Goal: Information Seeking & Learning: Learn about a topic

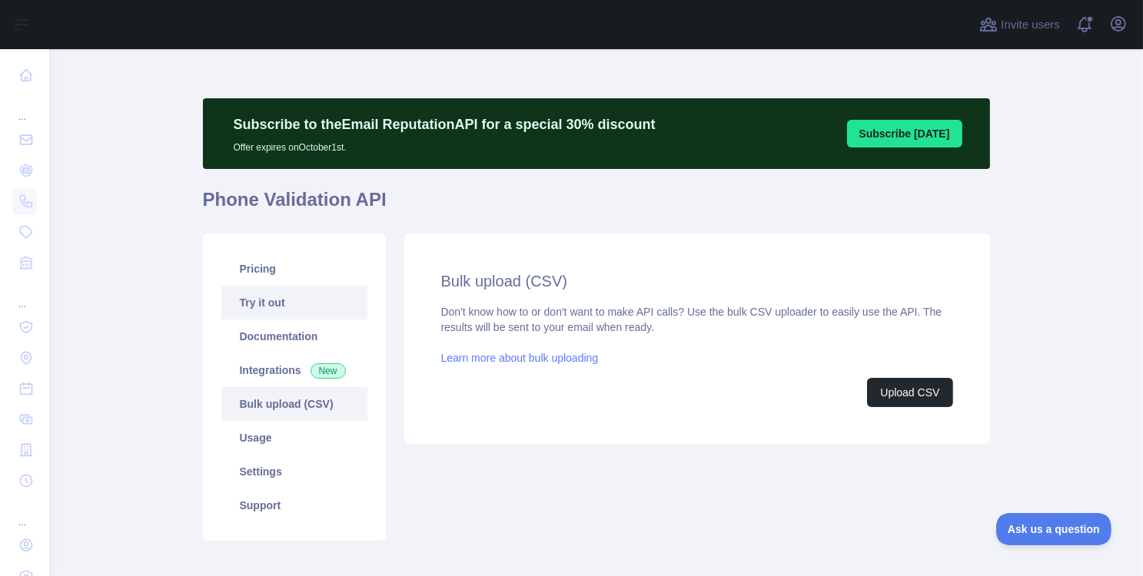
click at [278, 294] on link "Try it out" at bounding box center [294, 303] width 146 height 34
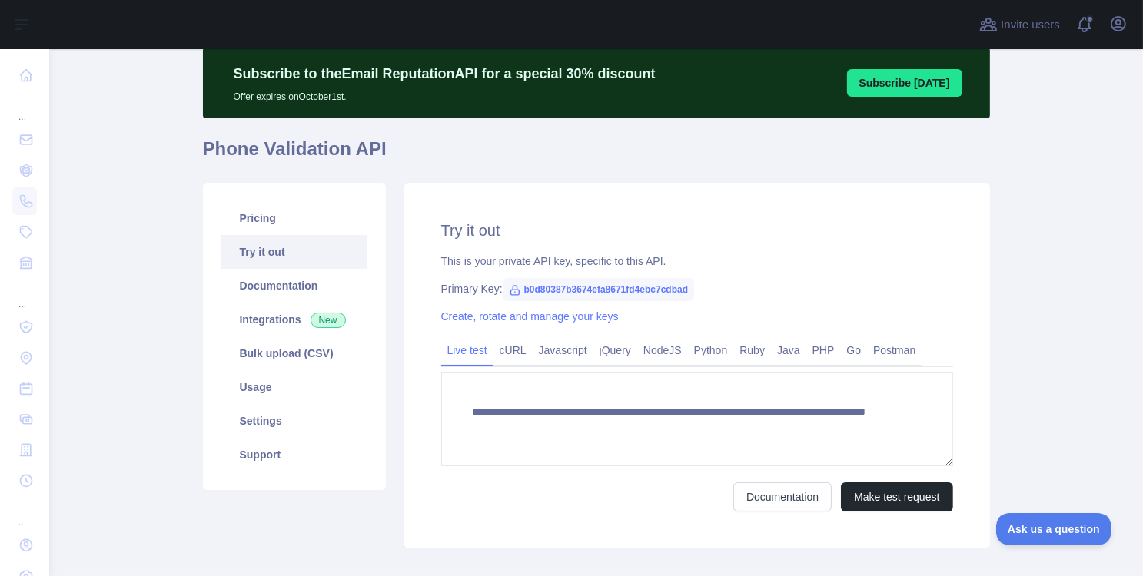
scroll to position [92, 0]
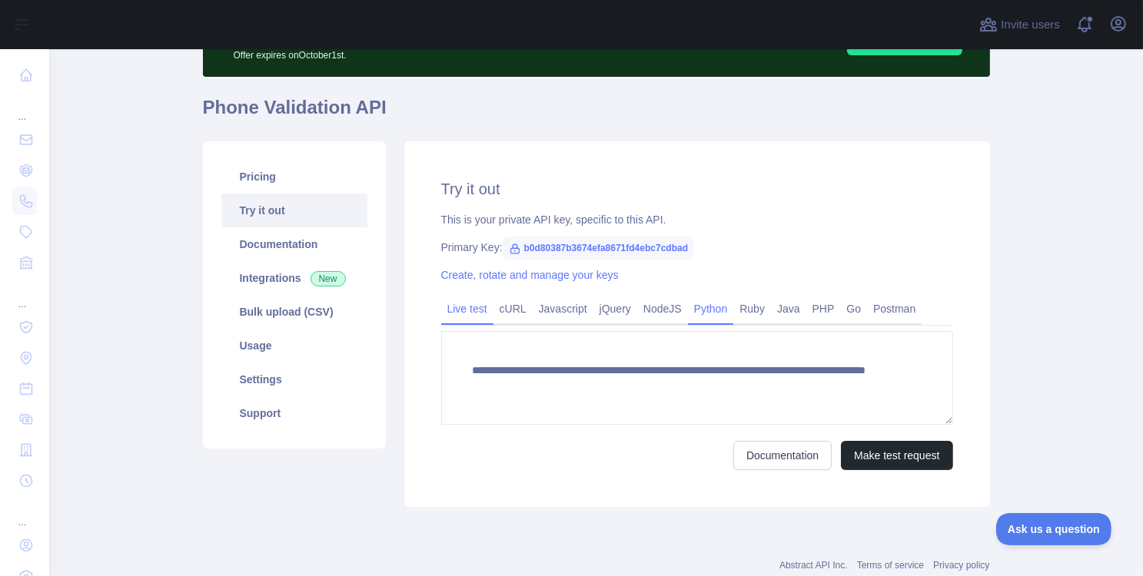
click at [698, 306] on link "Python" at bounding box center [711, 309] width 46 height 25
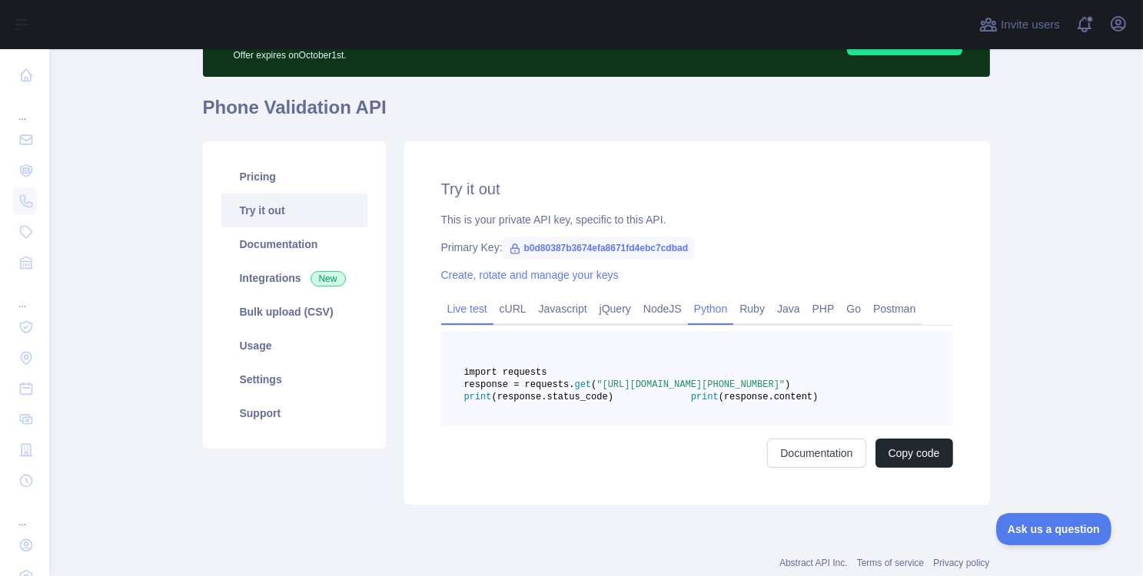
click at [477, 308] on link "Live test" at bounding box center [467, 309] width 52 height 25
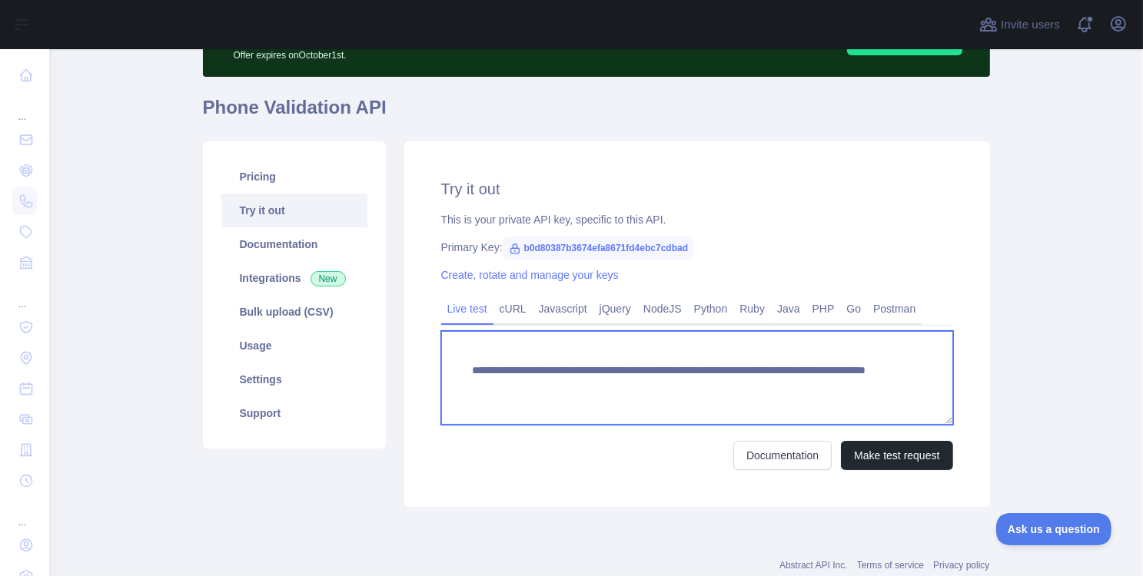
click at [762, 387] on textarea "**********" at bounding box center [697, 378] width 512 height 94
paste textarea
type textarea "**********"
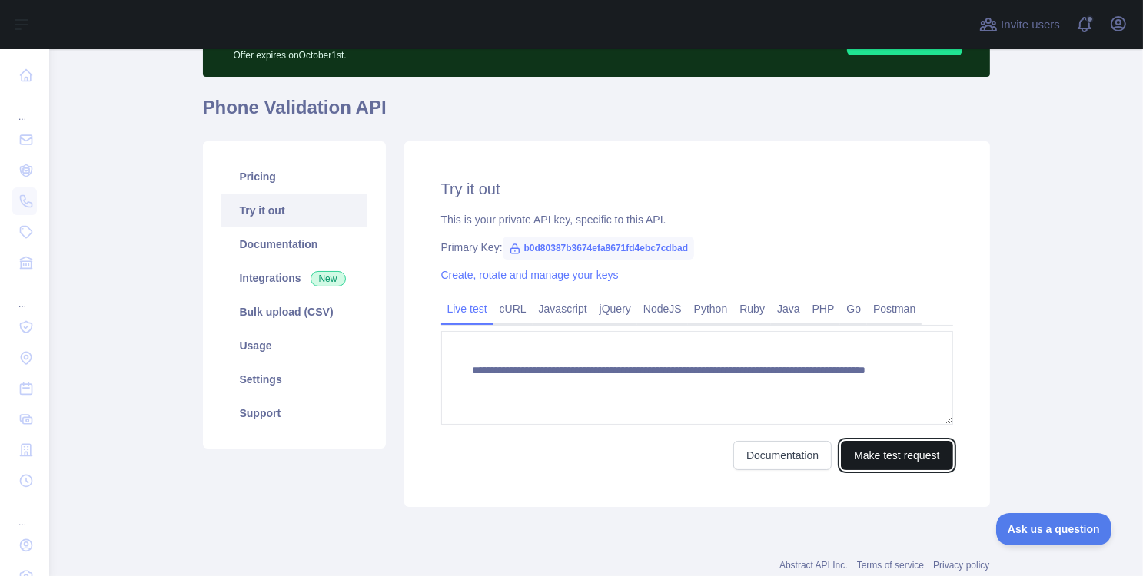
click at [873, 459] on button "Make test request" at bounding box center [896, 455] width 111 height 29
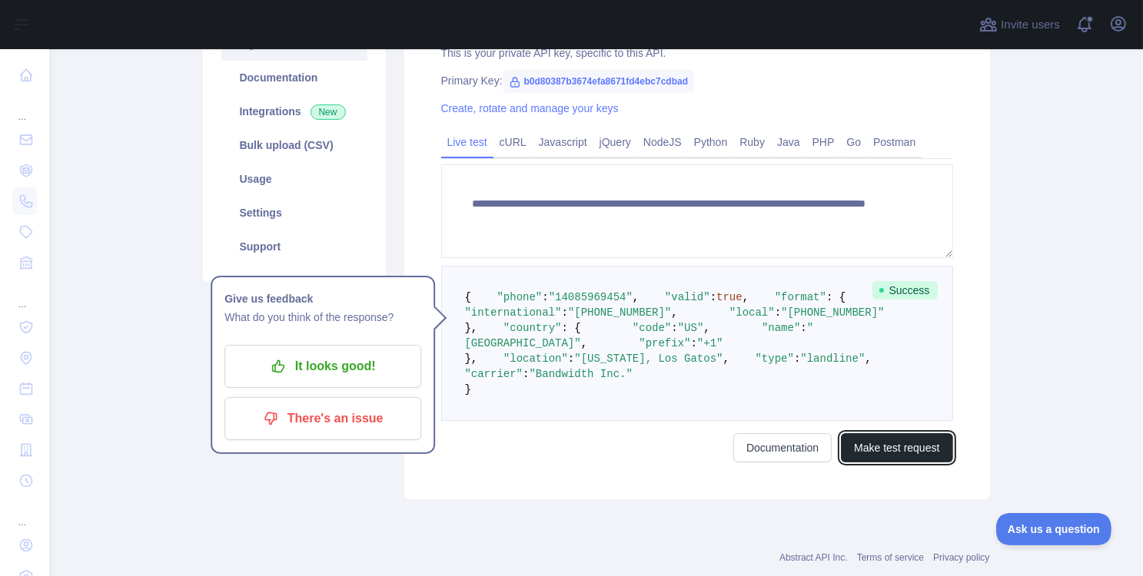
scroll to position [277, 0]
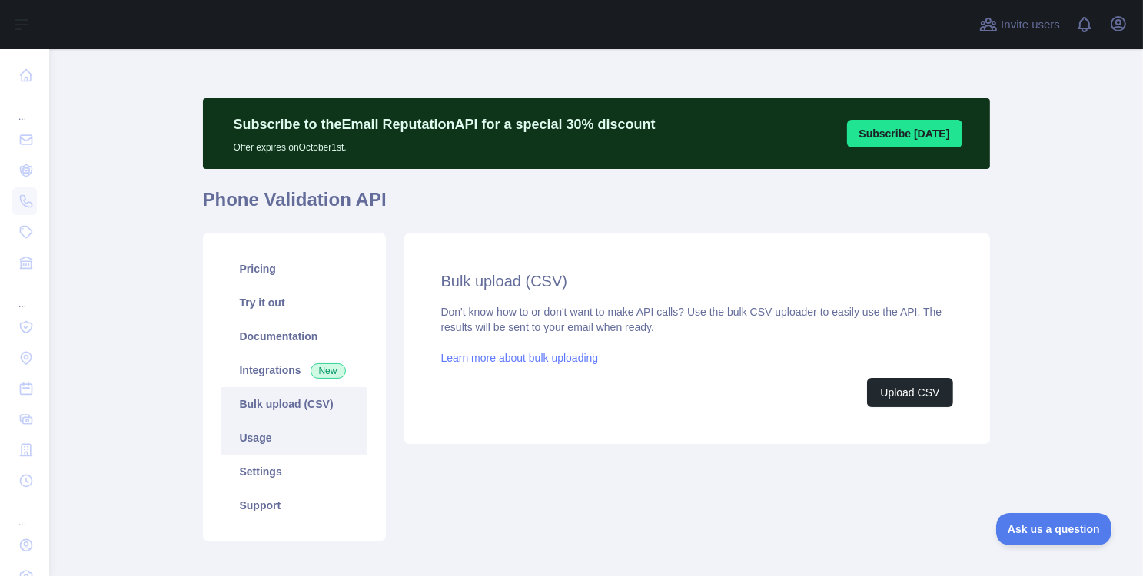
click at [252, 436] on link "Usage" at bounding box center [294, 438] width 146 height 34
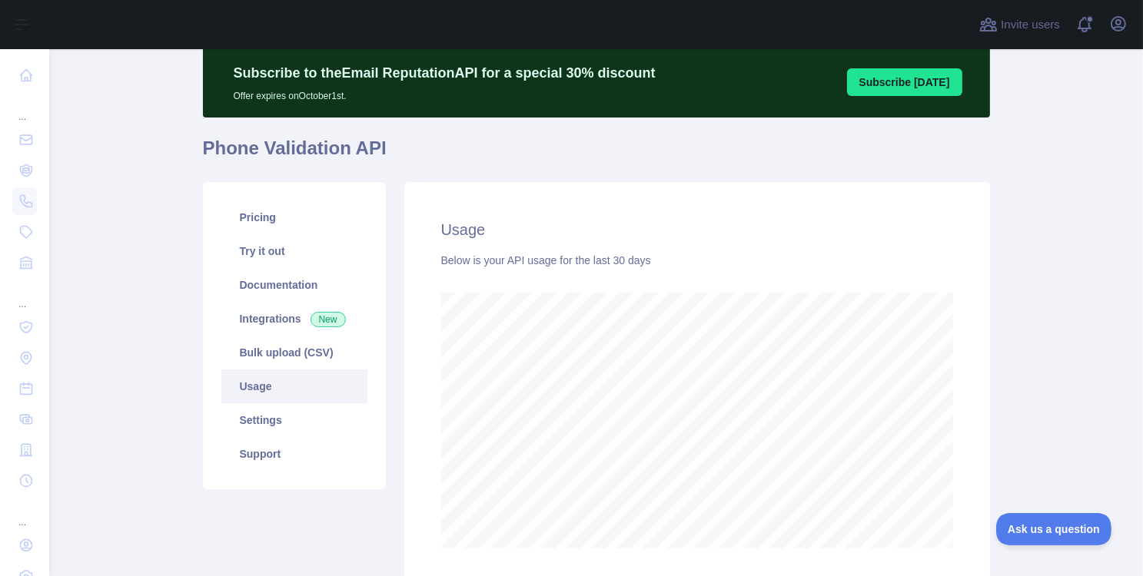
scroll to position [92, 0]
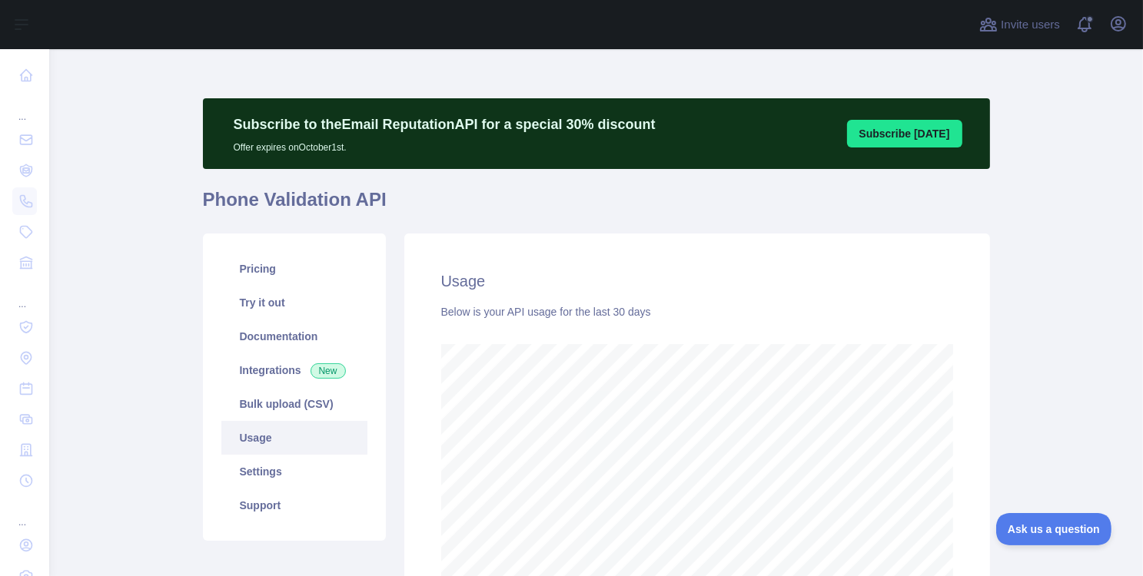
scroll to position [92, 0]
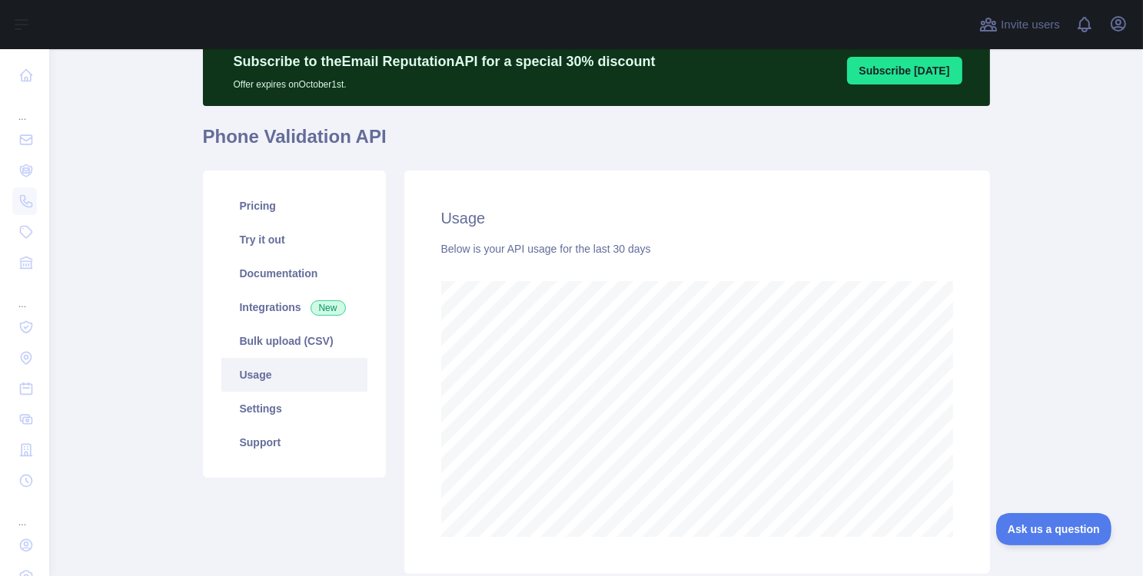
scroll to position [92, 0]
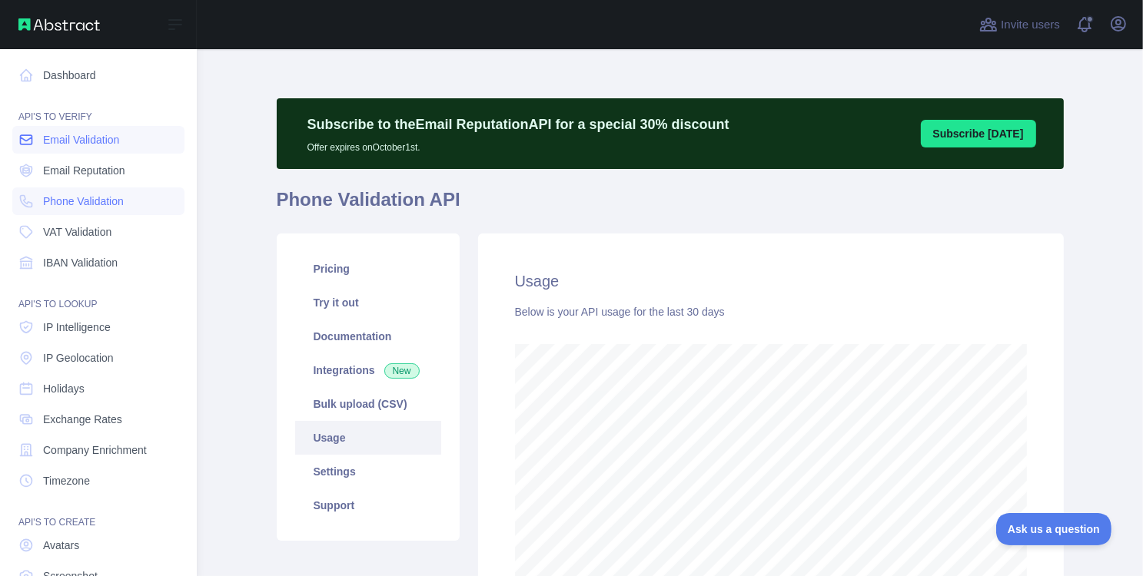
scroll to position [767862, 767456]
click at [78, 201] on span "Phone Validation" at bounding box center [83, 201] width 81 height 15
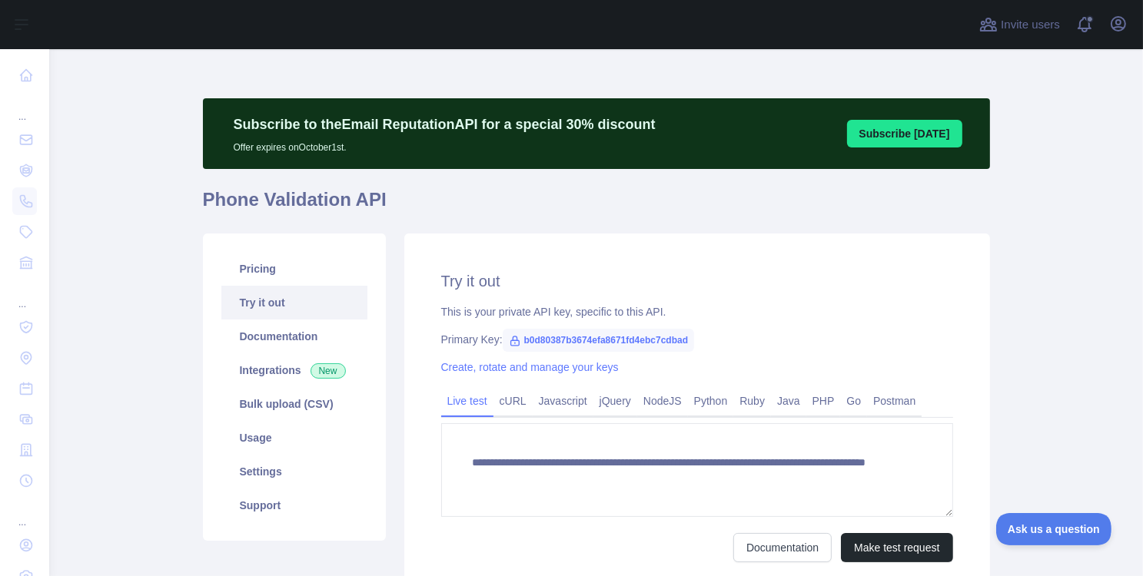
scroll to position [137, 0]
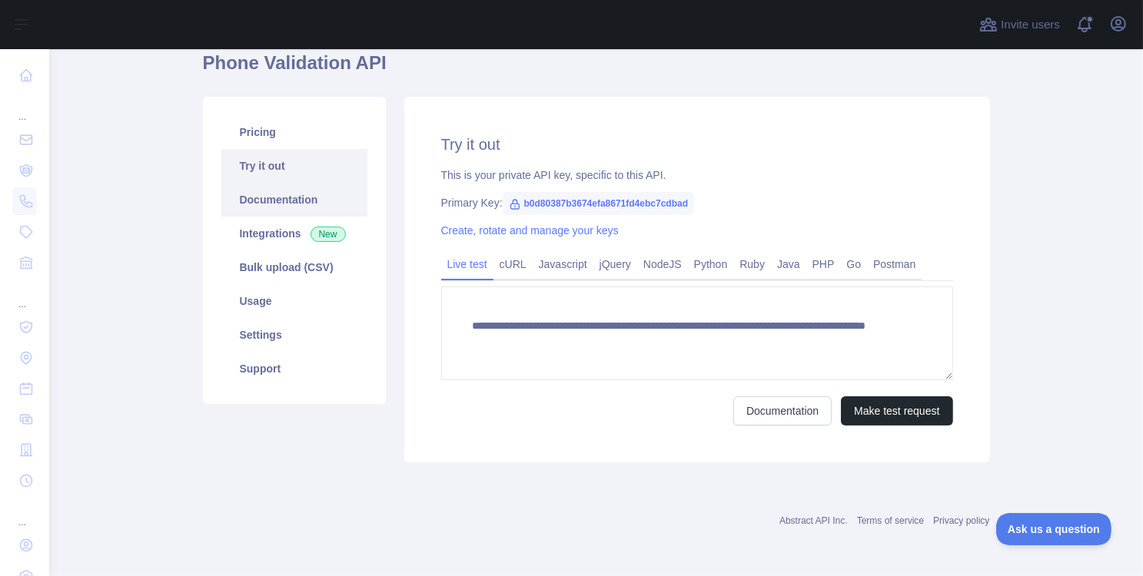
click at [251, 202] on link "Documentation" at bounding box center [294, 200] width 146 height 34
click at [264, 138] on link "Pricing" at bounding box center [294, 132] width 146 height 34
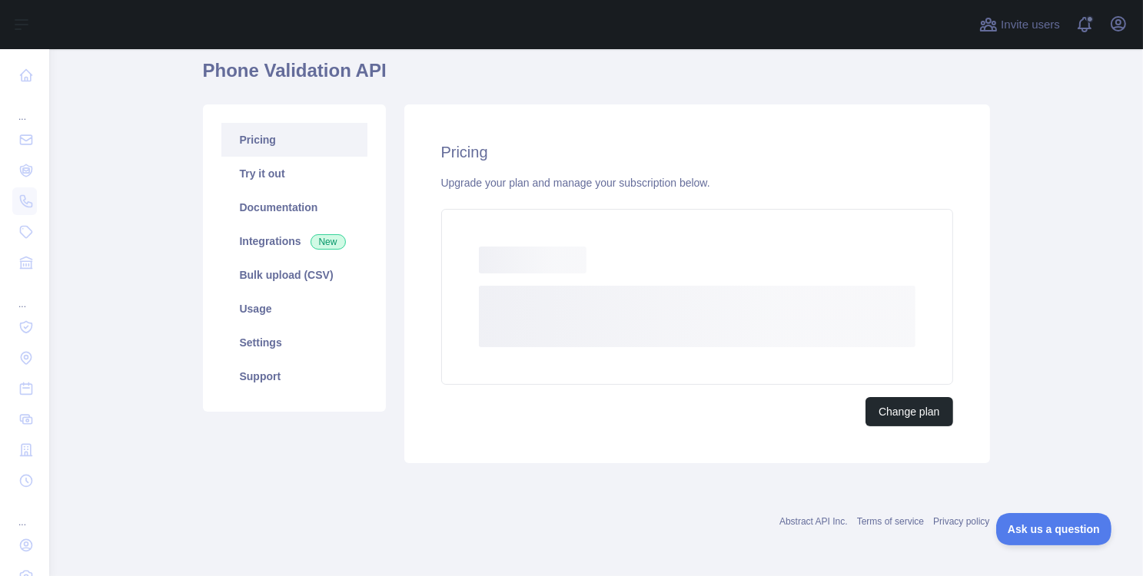
scroll to position [120, 0]
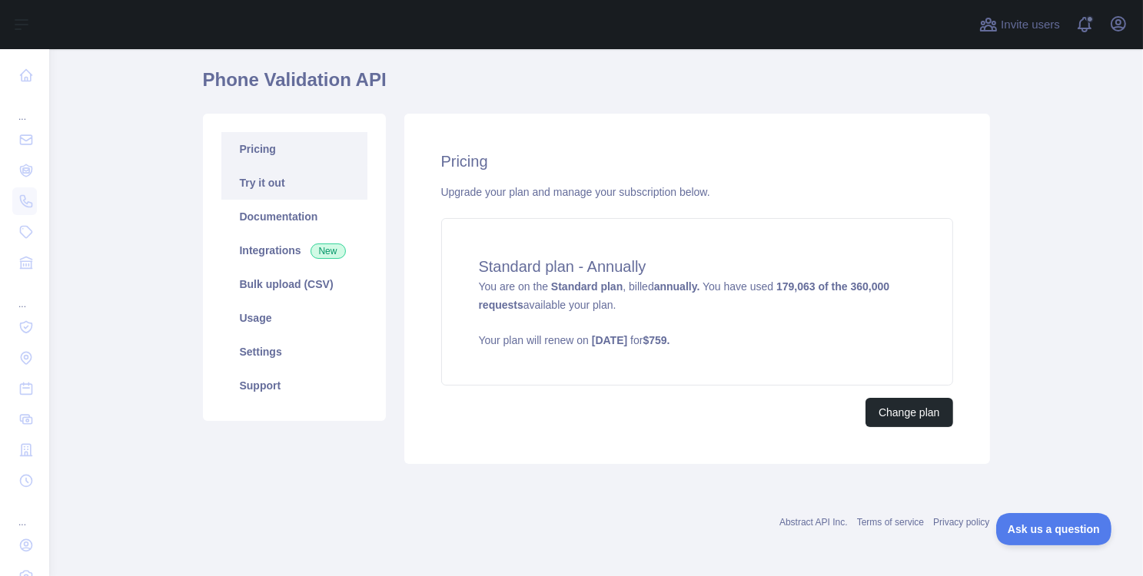
click at [266, 190] on link "Try it out" at bounding box center [294, 183] width 146 height 34
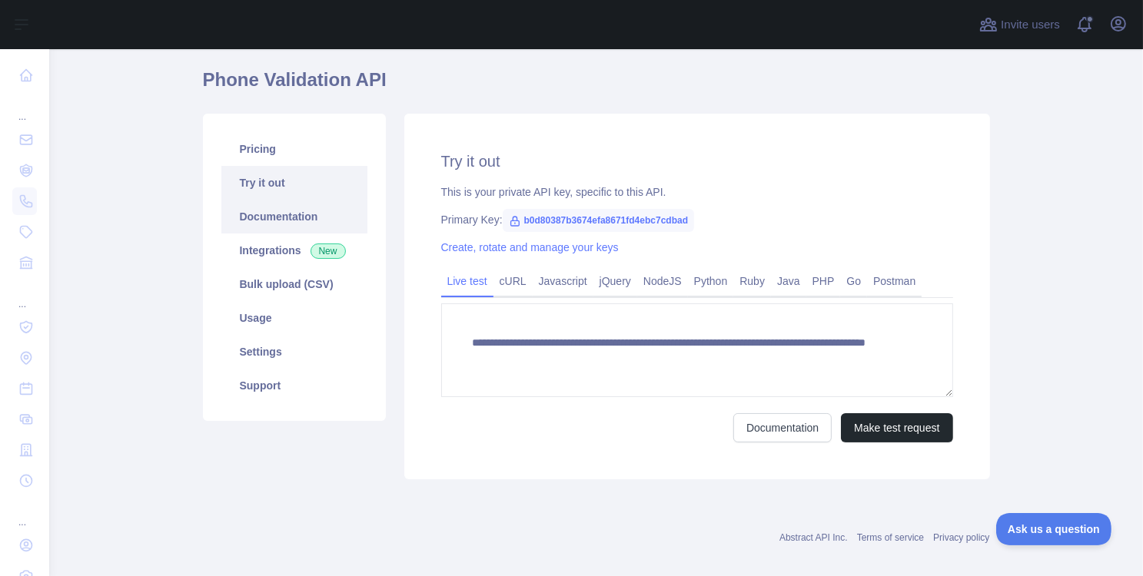
click at [264, 214] on link "Documentation" at bounding box center [294, 217] width 146 height 34
click at [275, 279] on link "Bulk upload (CSV)" at bounding box center [294, 284] width 146 height 34
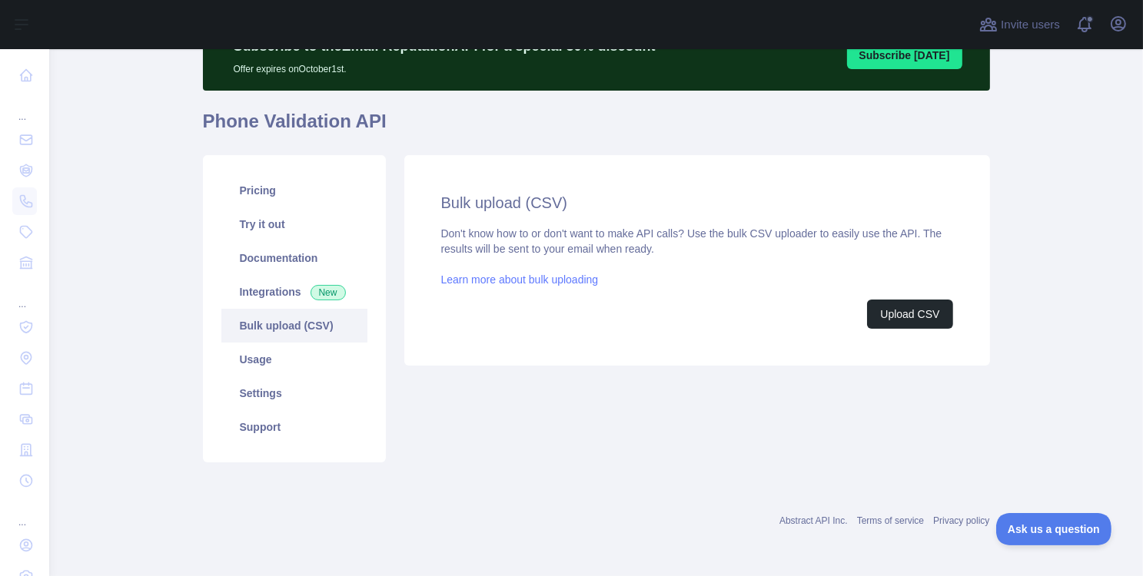
scroll to position [78, 0]
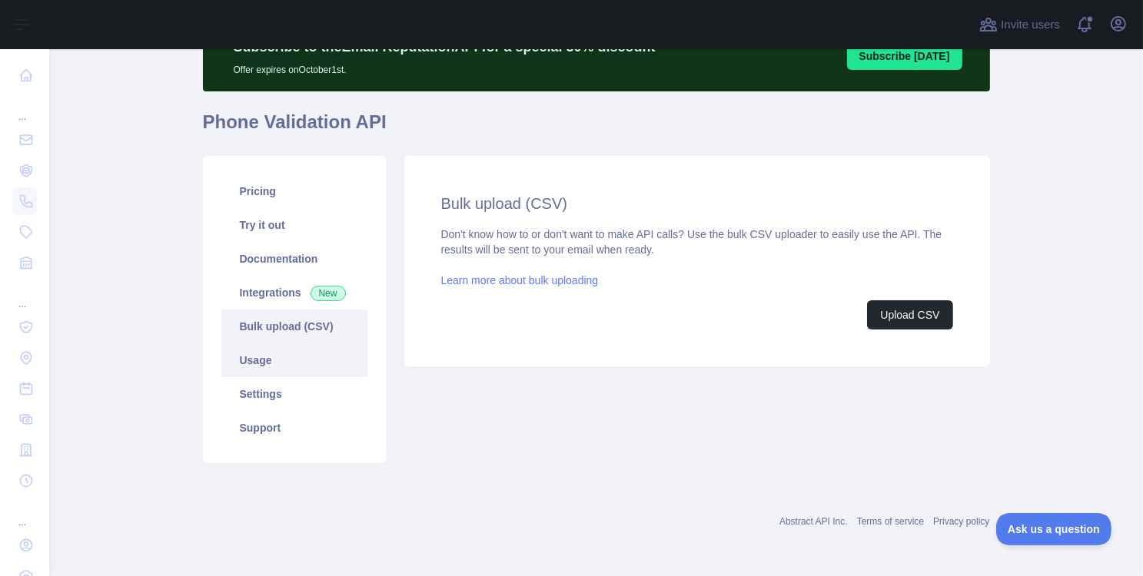
click at [277, 363] on link "Usage" at bounding box center [294, 360] width 146 height 34
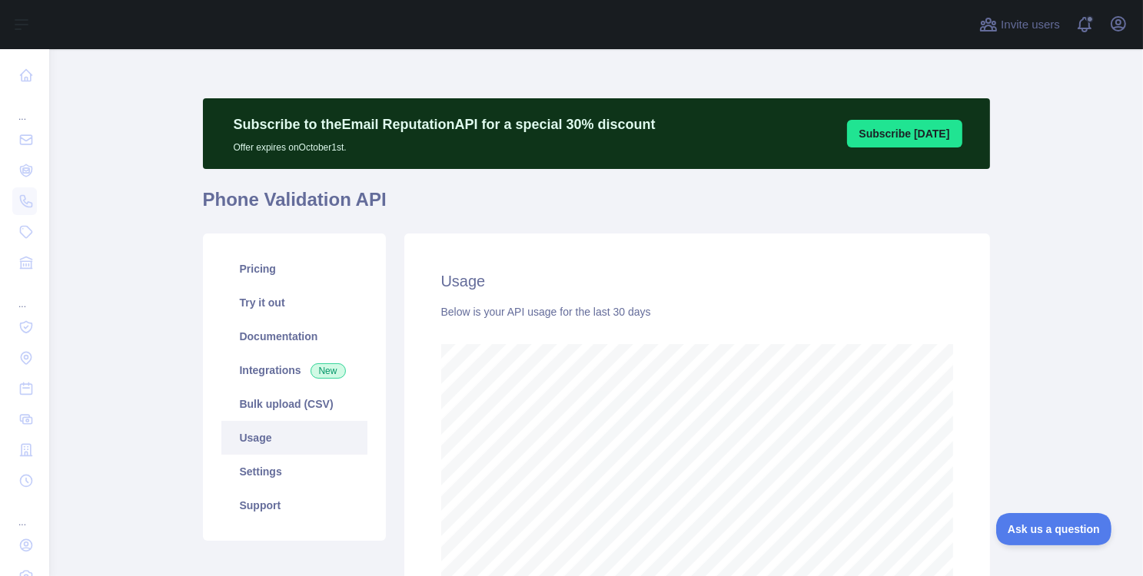
click at [1128, 31] on div "Open user menu" at bounding box center [1118, 25] width 25 height 27
click at [1122, 30] on icon "button" at bounding box center [1118, 24] width 18 height 18
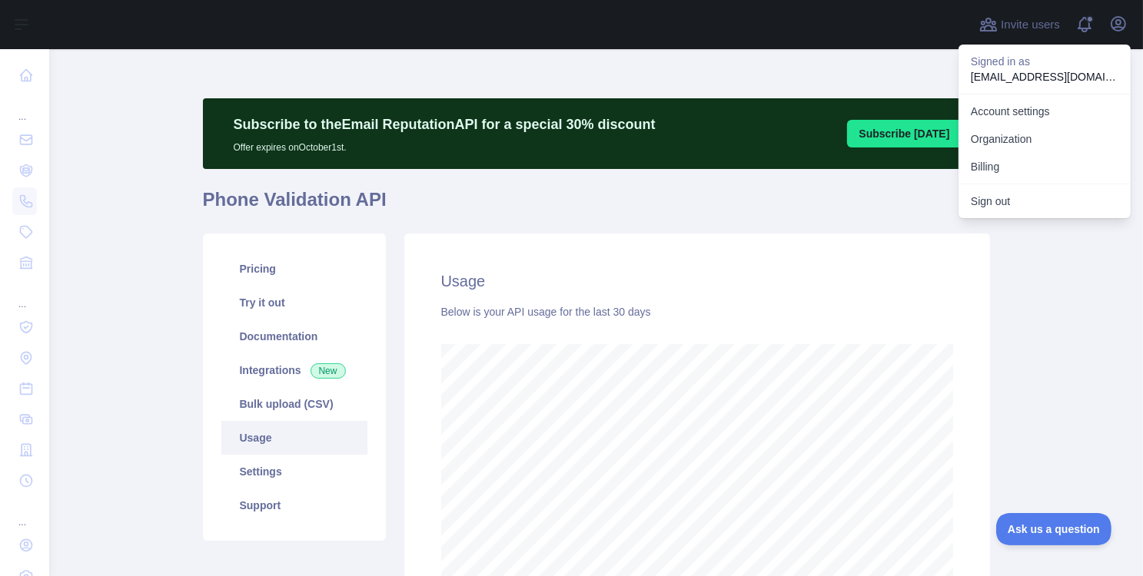
click at [1023, 323] on main "Subscribe to the Email Reputation API for a special 30 % discount Offer expires…" at bounding box center [595, 312] width 1093 height 527
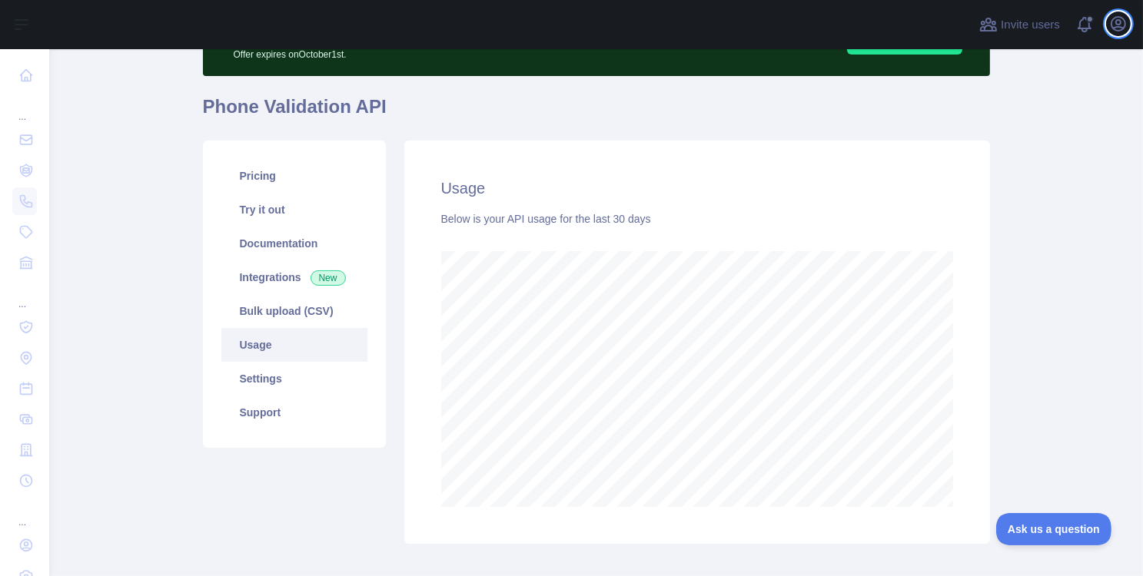
scroll to position [81, 0]
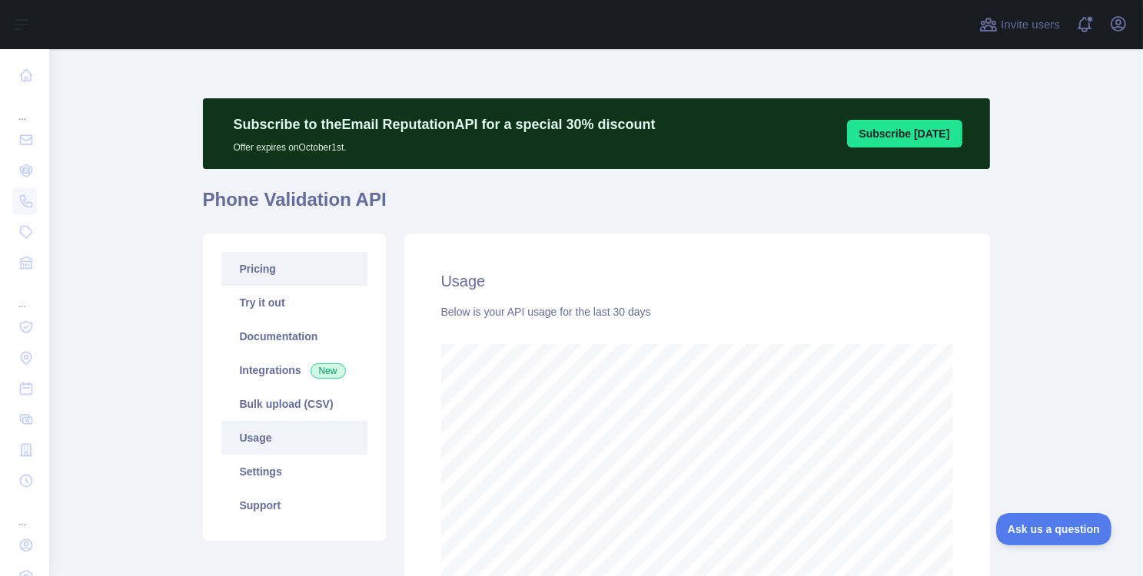
click at [269, 262] on link "Pricing" at bounding box center [294, 269] width 146 height 34
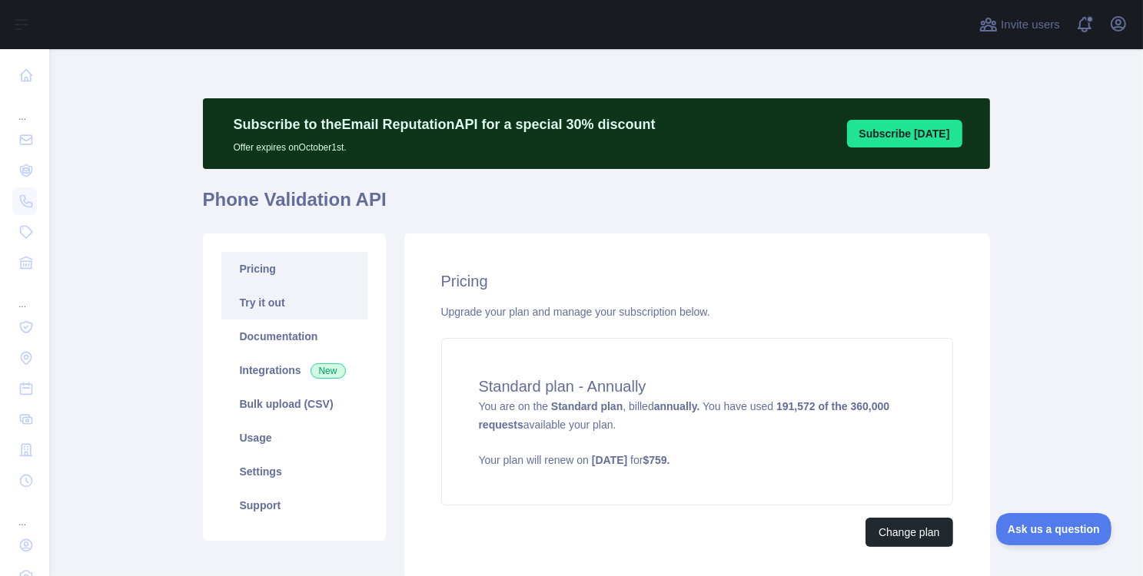
click at [270, 310] on link "Try it out" at bounding box center [294, 303] width 146 height 34
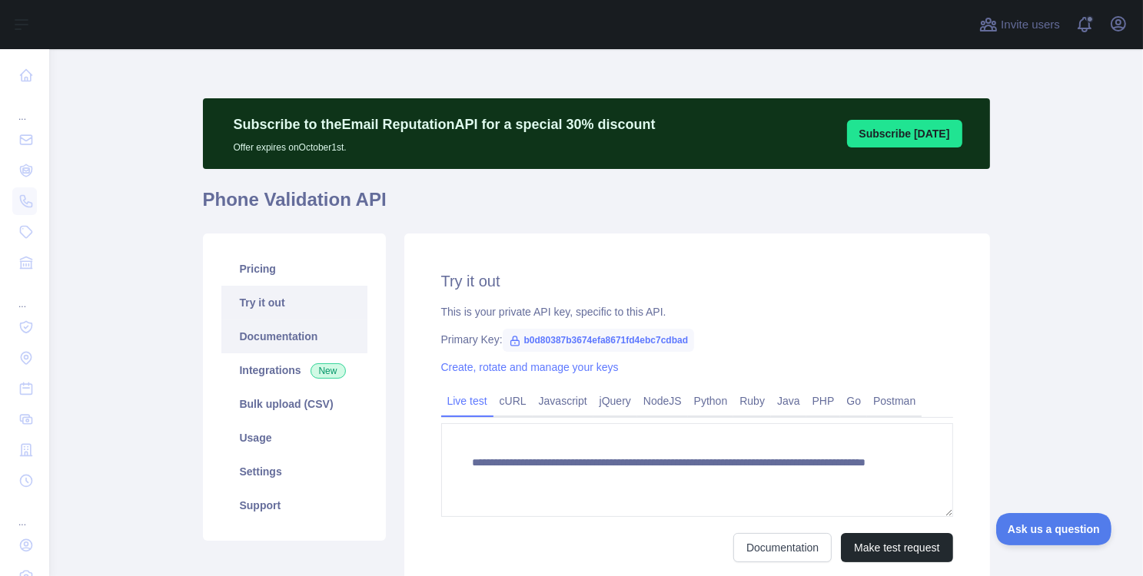
click at [296, 340] on link "Documentation" at bounding box center [294, 337] width 146 height 34
click at [278, 440] on link "Usage" at bounding box center [294, 438] width 146 height 34
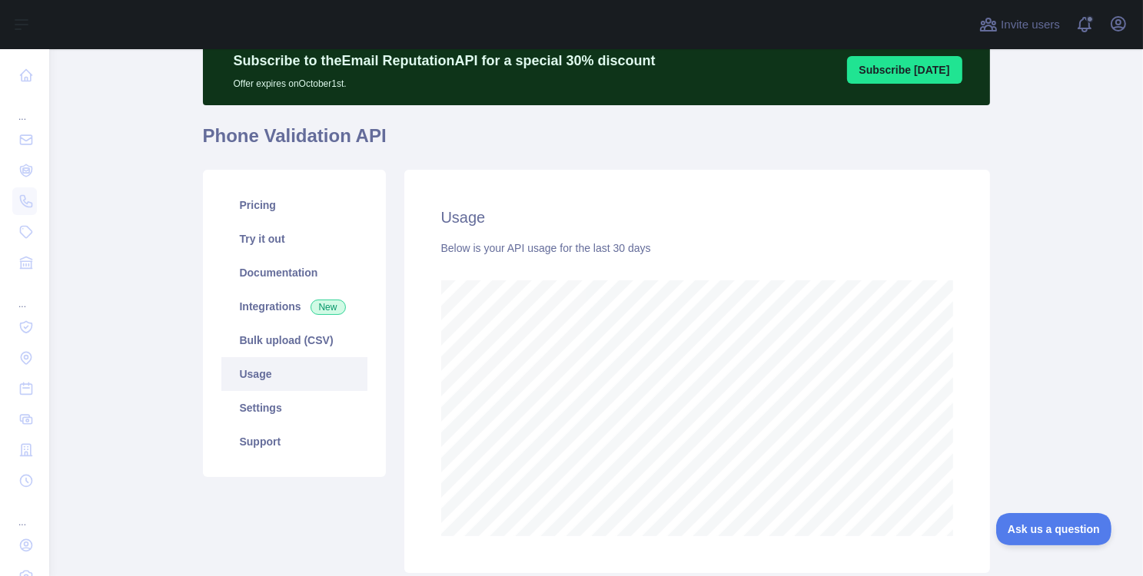
scroll to position [92, 0]
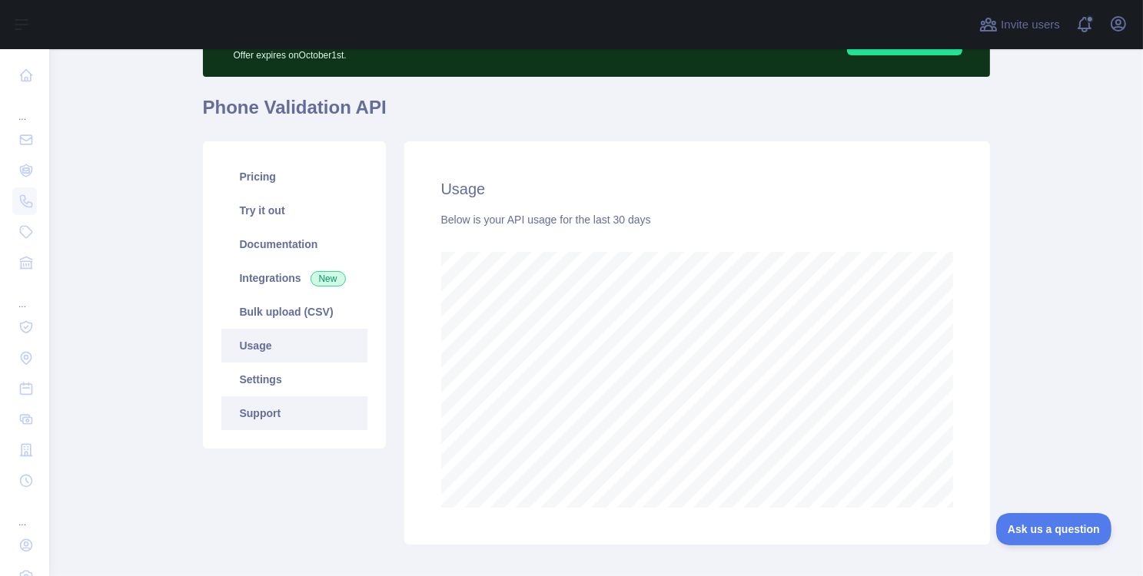
click at [262, 413] on link "Support" at bounding box center [294, 413] width 146 height 34
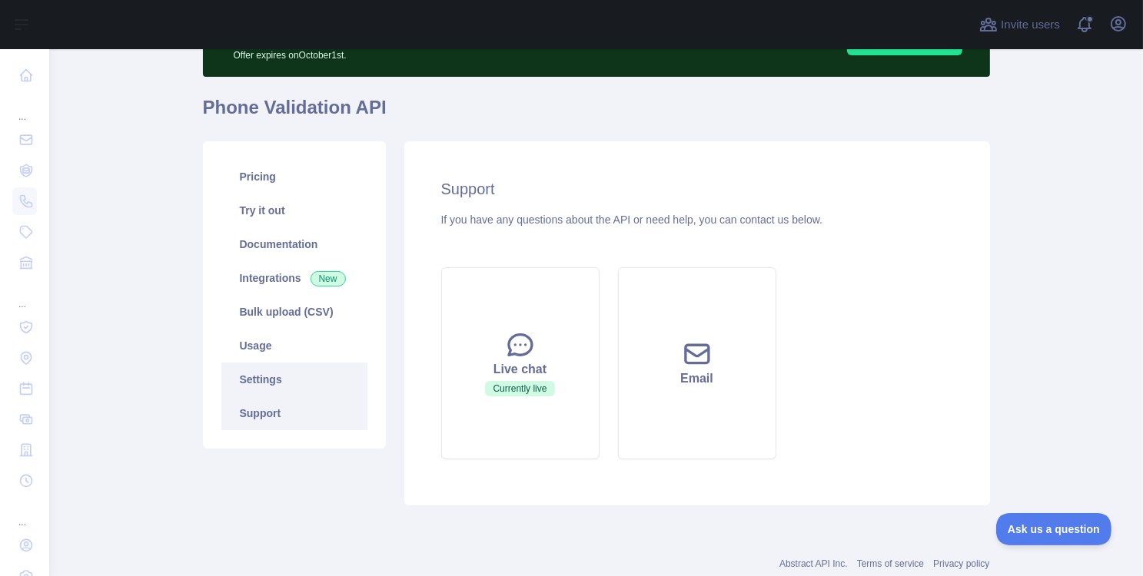
click at [271, 380] on link "Settings" at bounding box center [294, 380] width 146 height 34
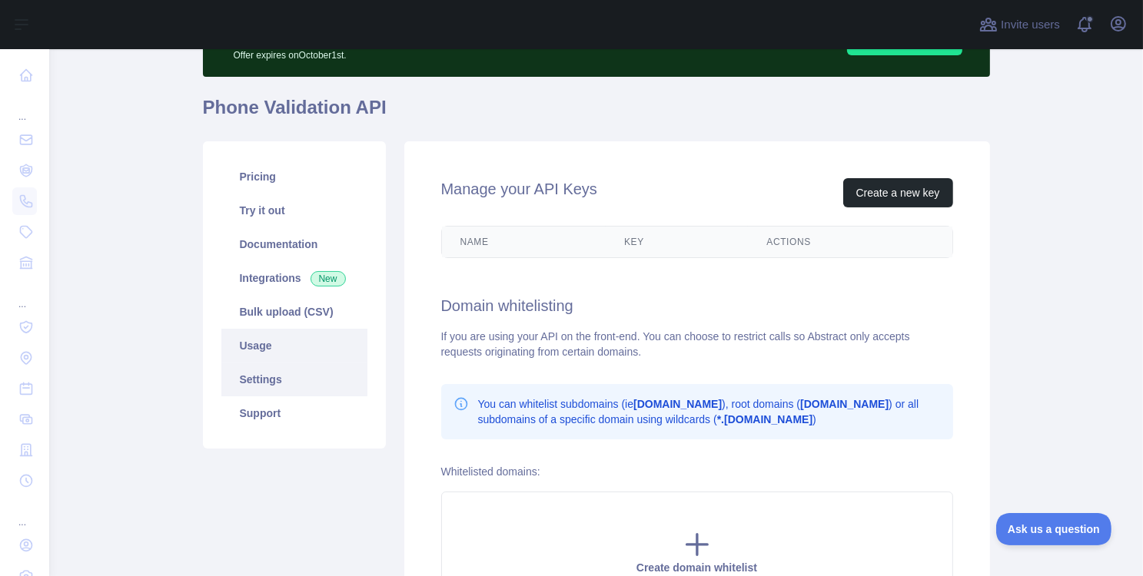
click at [270, 350] on link "Usage" at bounding box center [294, 346] width 146 height 34
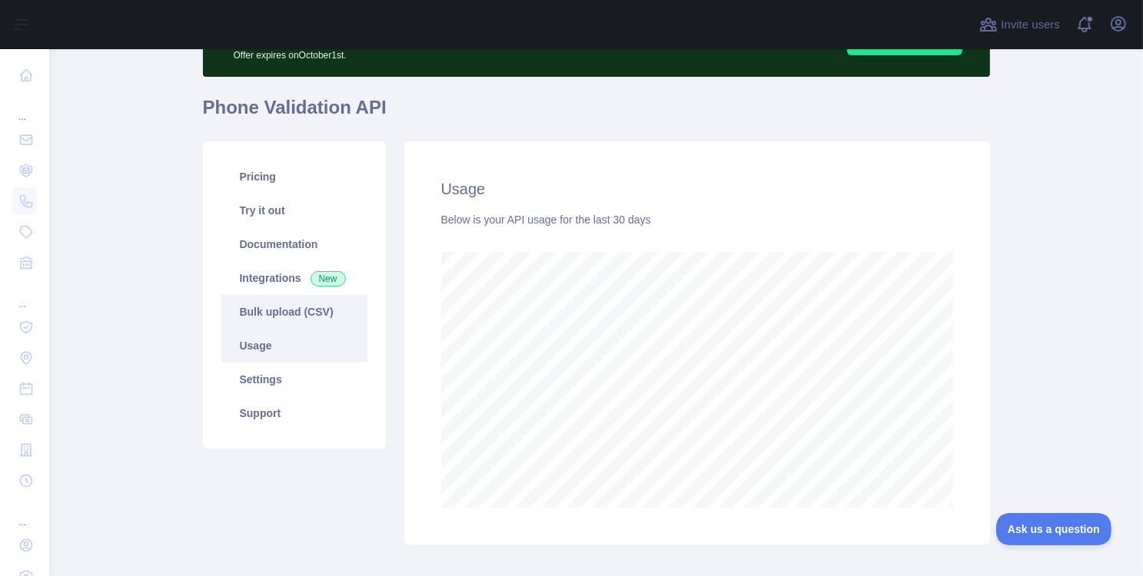
scroll to position [527, 1082]
click at [284, 304] on link "Bulk upload (CSV)" at bounding box center [294, 312] width 146 height 34
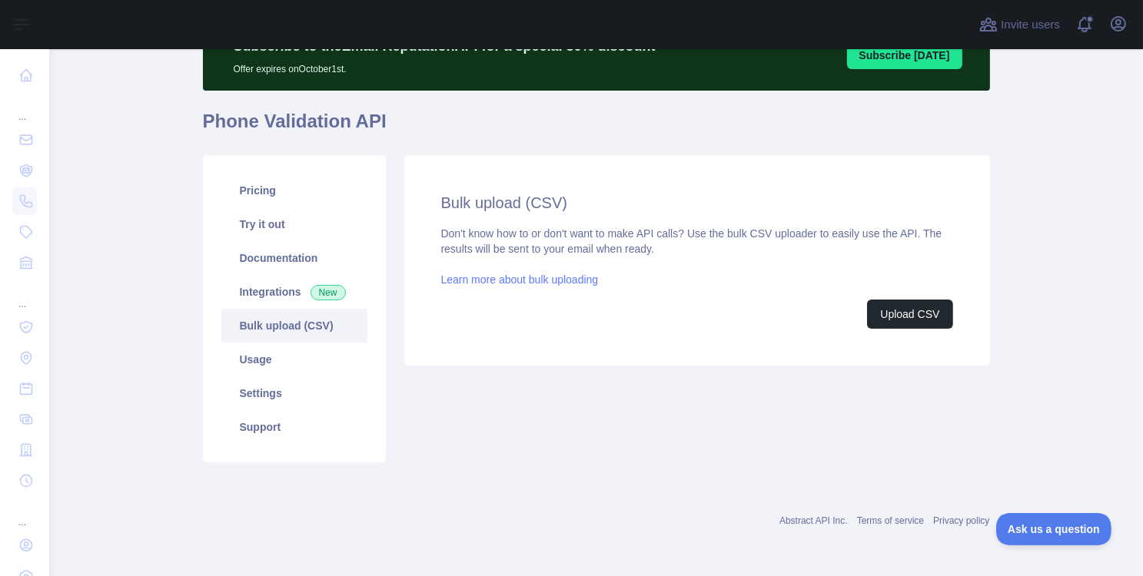
scroll to position [78, 0]
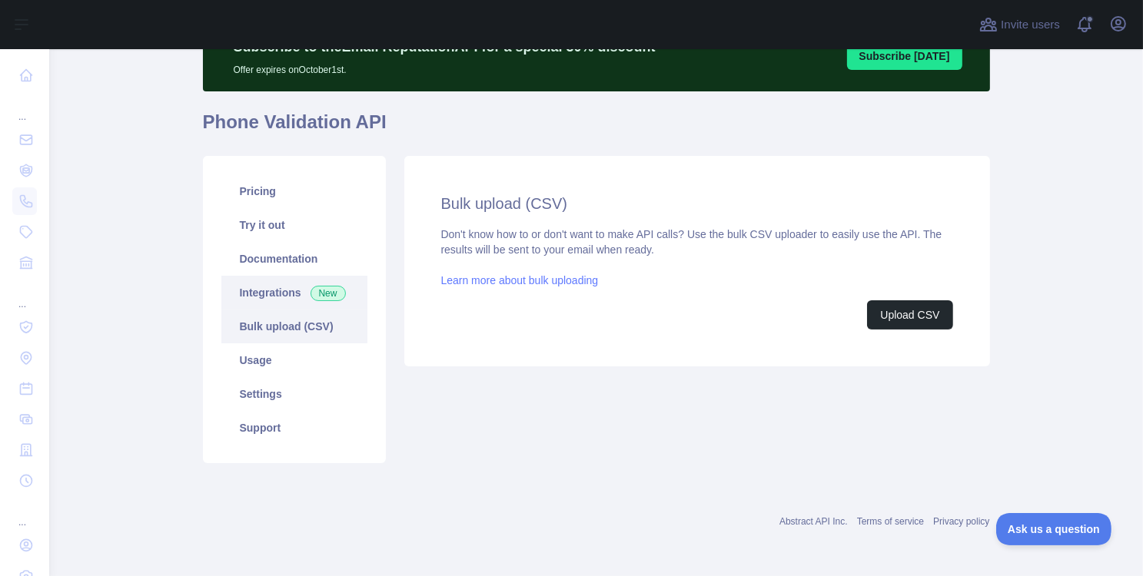
click at [273, 296] on link "Integrations New" at bounding box center [294, 293] width 146 height 34
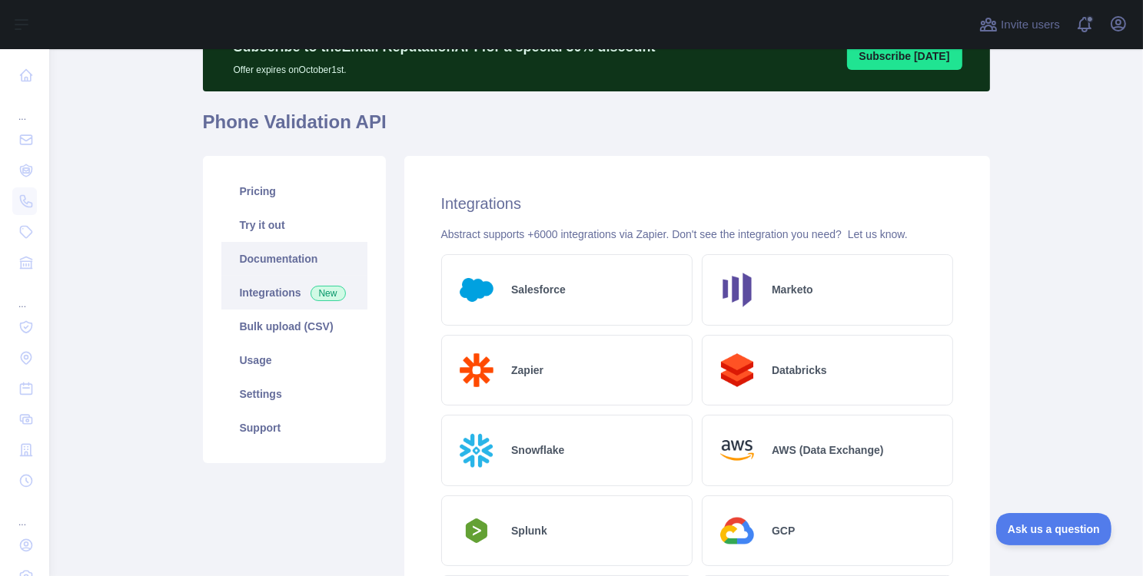
click at [253, 259] on link "Documentation" at bounding box center [294, 259] width 146 height 34
click at [280, 256] on link "Documentation" at bounding box center [294, 259] width 146 height 34
click at [273, 229] on link "Try it out" at bounding box center [294, 225] width 146 height 34
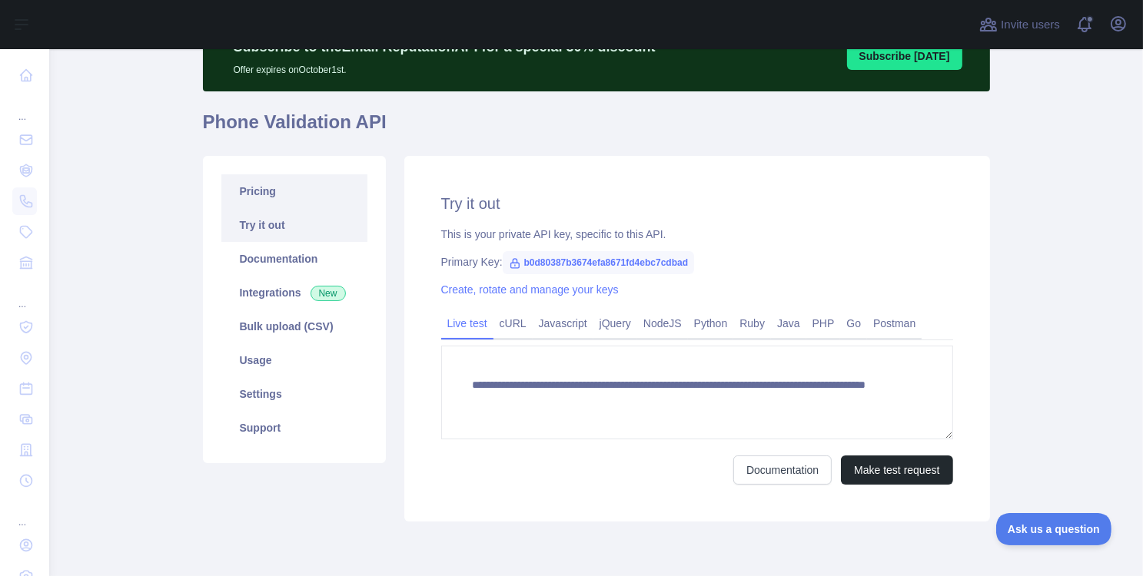
click at [258, 192] on link "Pricing" at bounding box center [294, 191] width 146 height 34
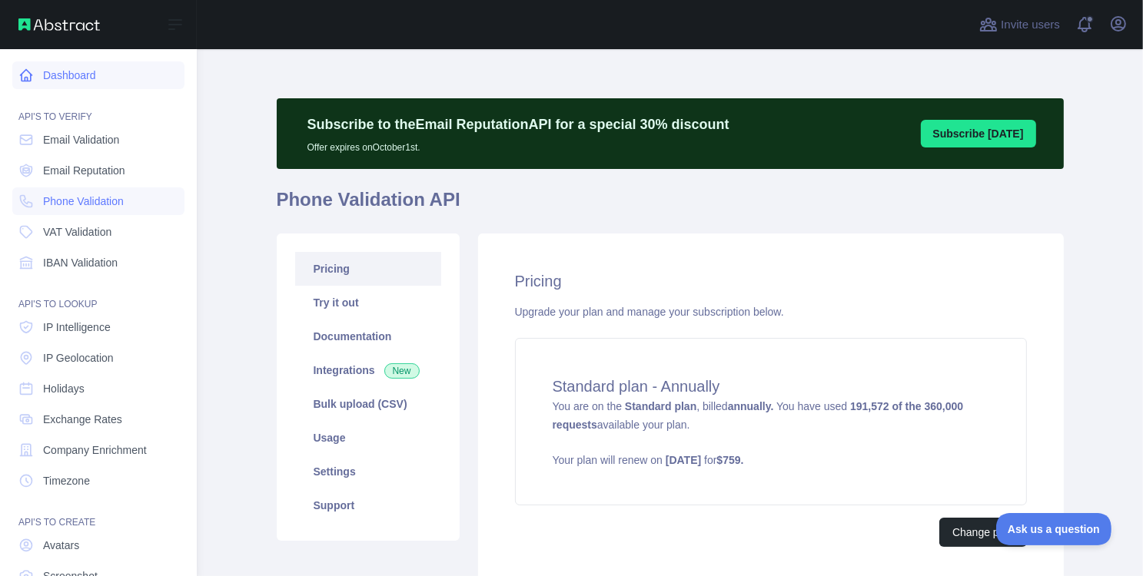
click at [70, 83] on link "Dashboard" at bounding box center [98, 75] width 172 height 28
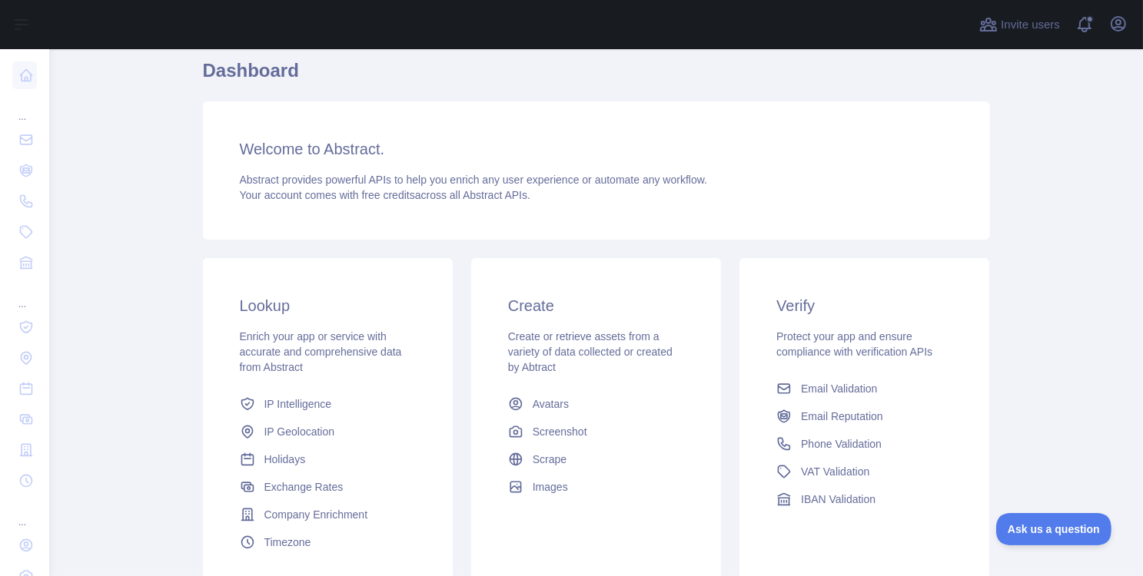
scroll to position [184, 0]
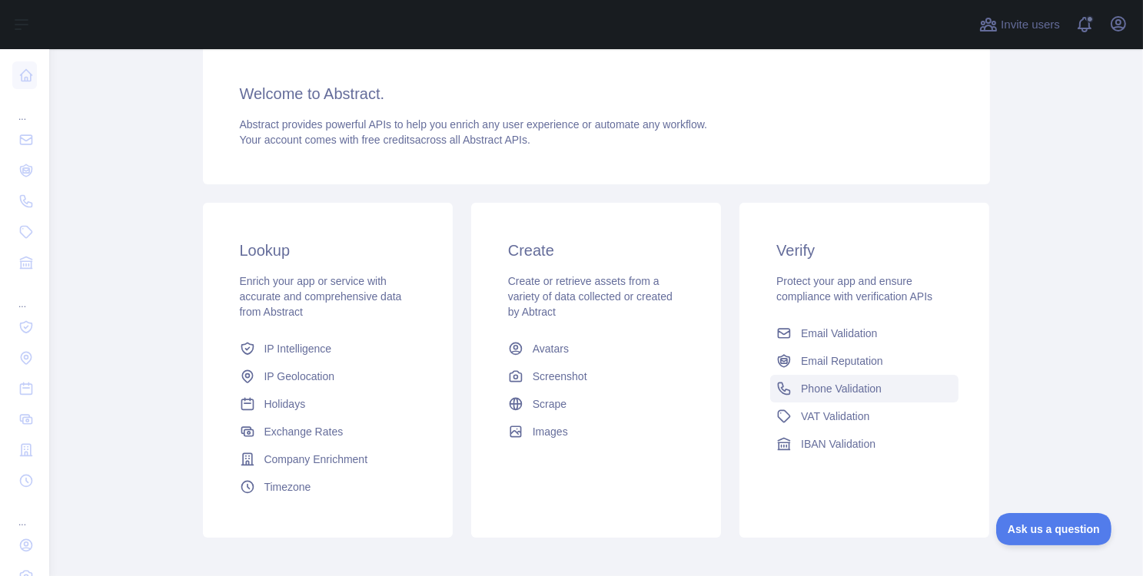
click at [811, 397] on link "Phone Validation" at bounding box center [864, 389] width 188 height 28
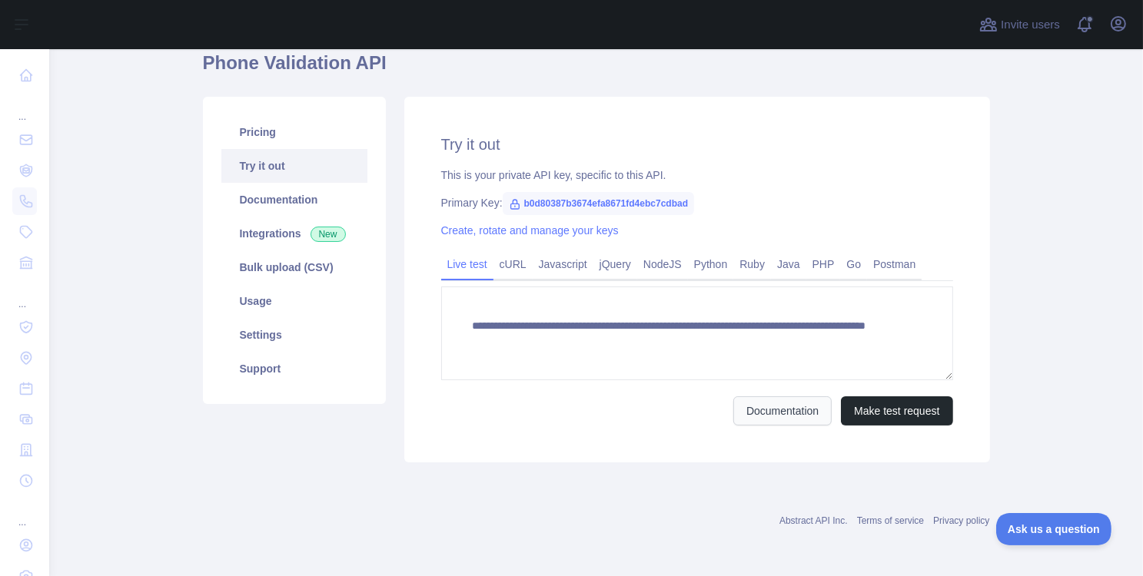
scroll to position [137, 0]
click at [264, 300] on link "Usage" at bounding box center [294, 301] width 146 height 34
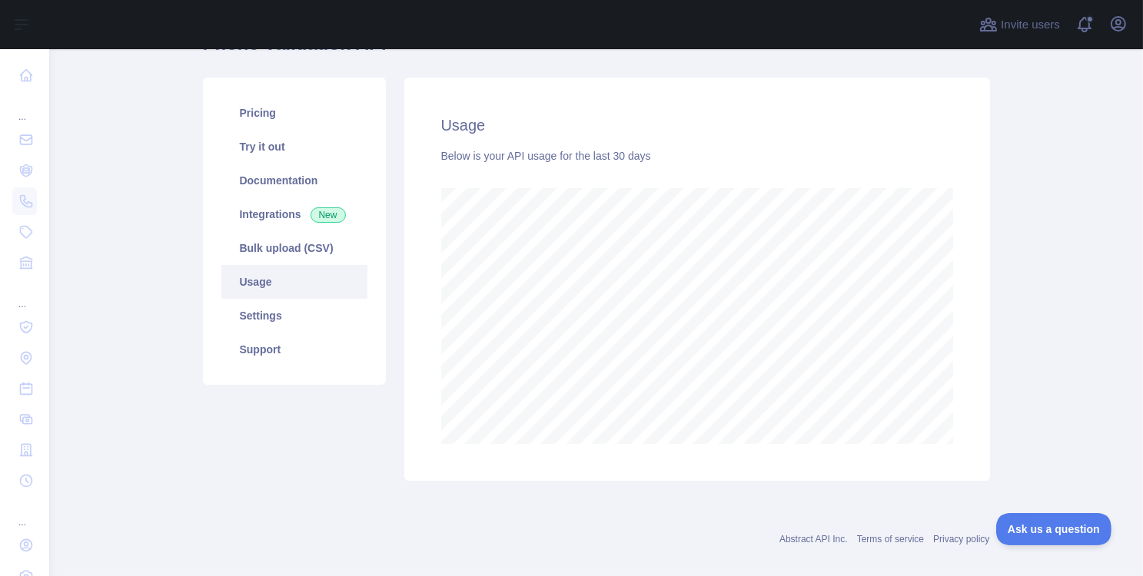
scroll to position [174, 0]
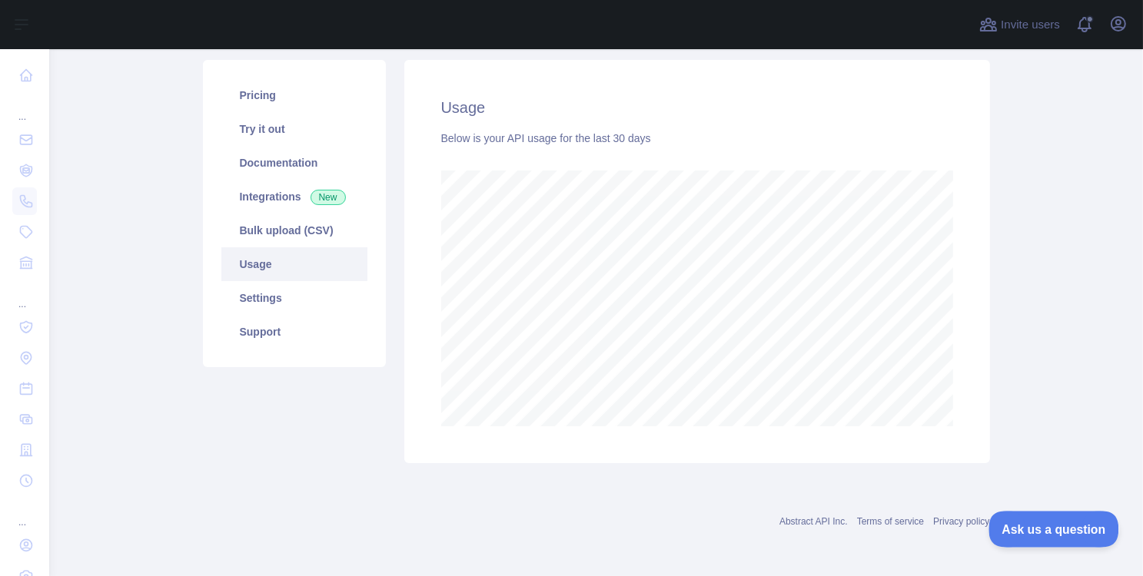
click at [1020, 525] on span "Ask us a question" at bounding box center [1045, 527] width 115 height 11
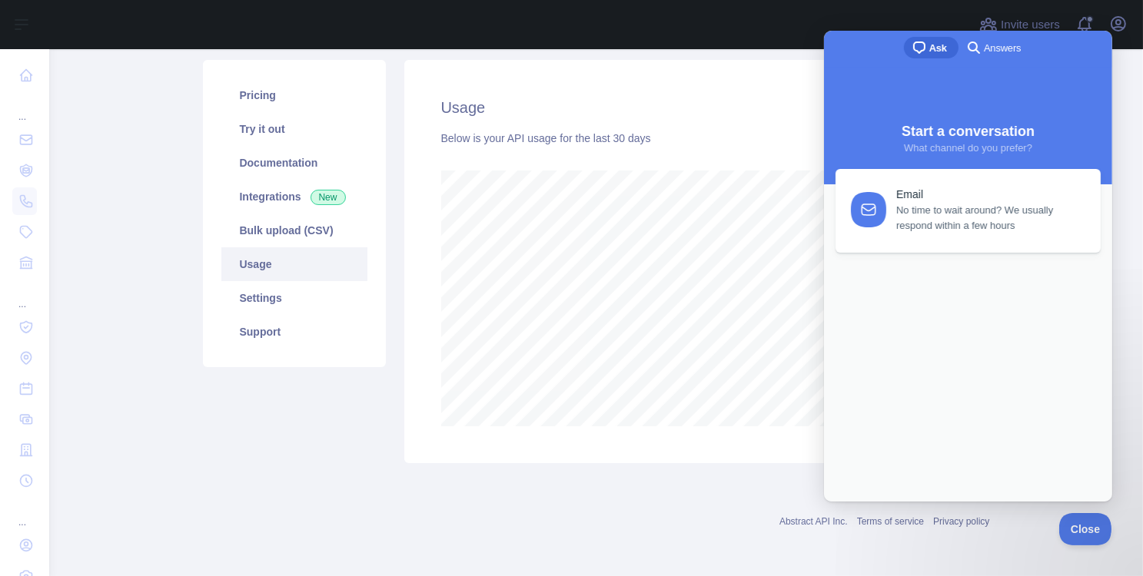
scroll to position [0, 0]
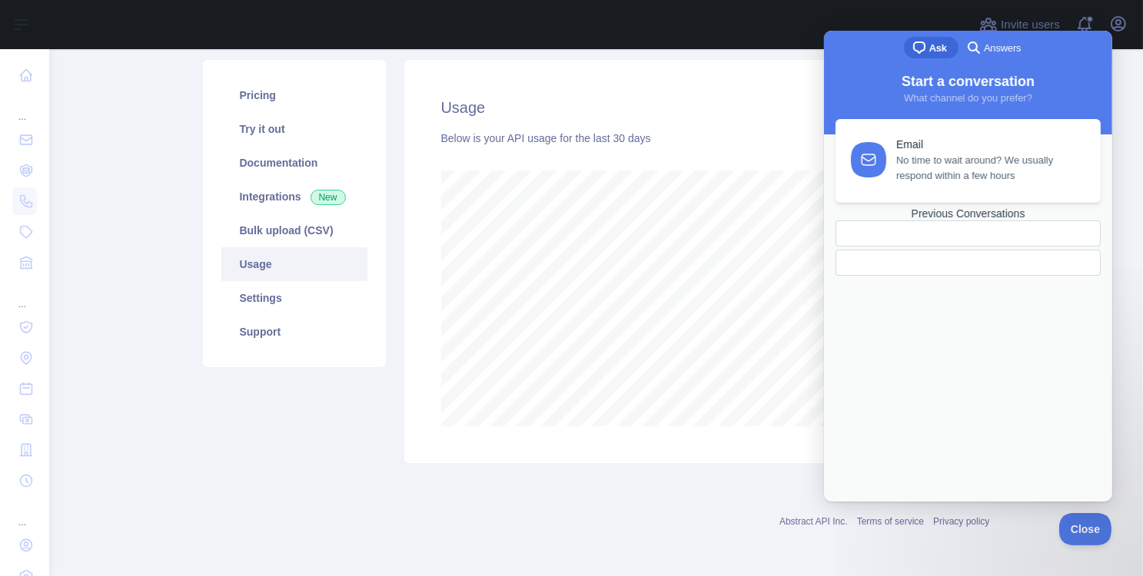
click at [1124, 115] on main "Subscribe to the Email Reputation API for a special 30 % discount Offer expires…" at bounding box center [595, 312] width 1093 height 527
click at [710, 51] on div "Pricing Try it out Documentation Integrations New Bulk upload (CSV) Usage Setti…" at bounding box center [596, 262] width 805 height 422
click at [1060, 536] on button "Close" at bounding box center [1081, 527] width 52 height 32
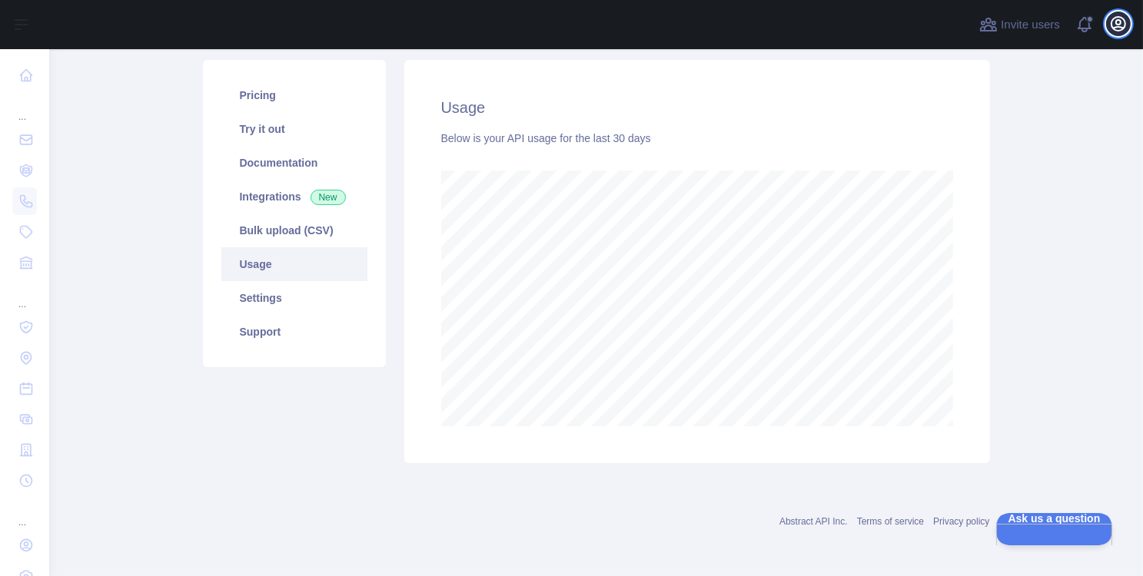
click at [1125, 25] on icon "button" at bounding box center [1118, 24] width 14 height 14
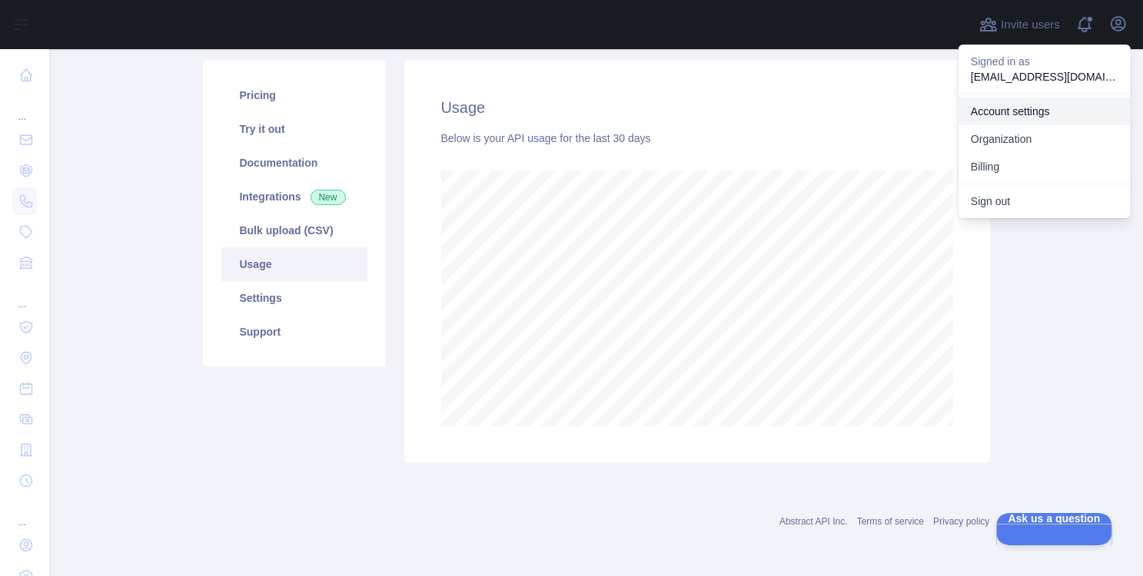
click at [1014, 108] on link "Account settings" at bounding box center [1044, 112] width 172 height 28
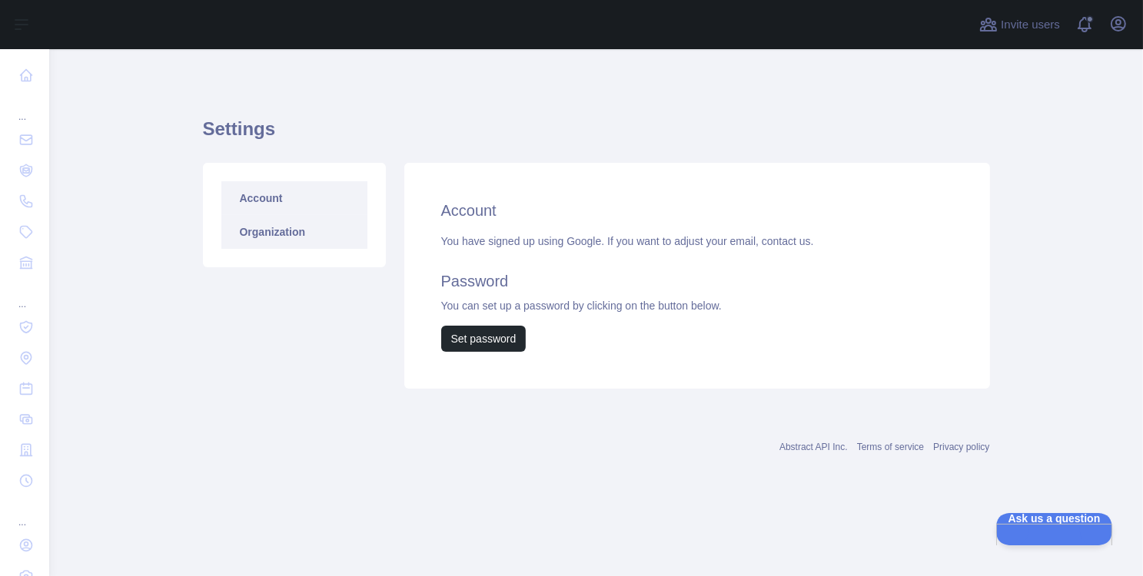
click at [297, 228] on link "Organization" at bounding box center [294, 232] width 146 height 34
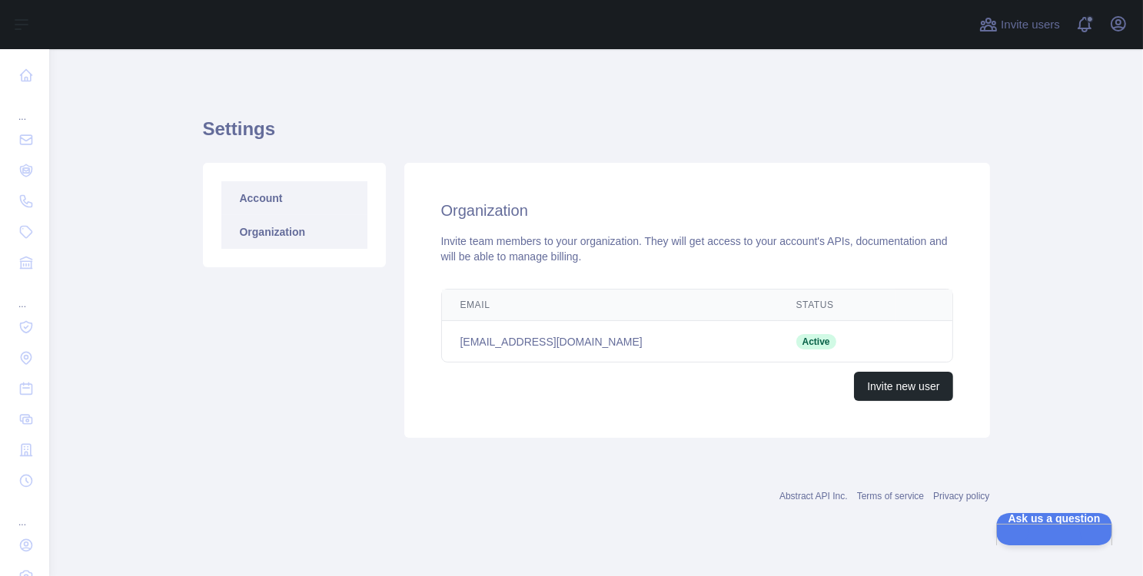
click at [292, 190] on link "Account" at bounding box center [294, 198] width 146 height 34
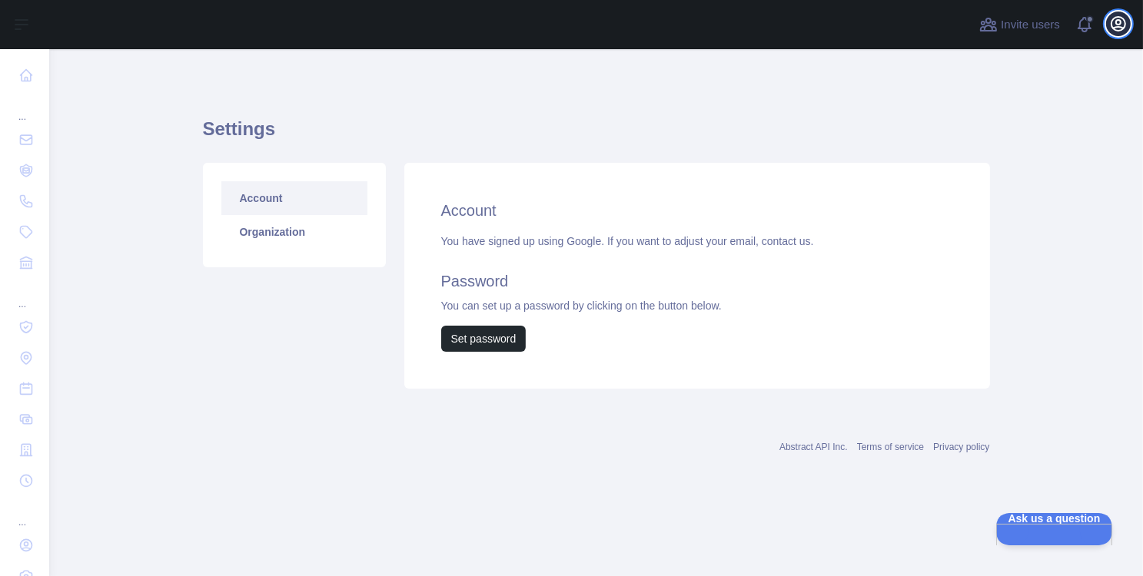
click at [1111, 20] on icon "button" at bounding box center [1118, 24] width 14 height 14
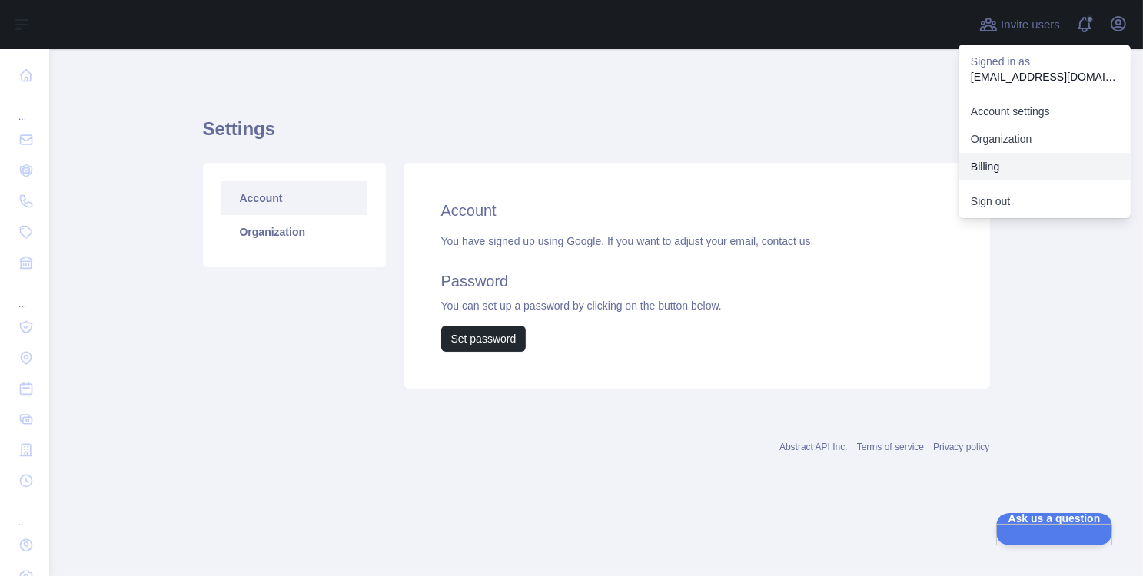
click at [1004, 159] on button "Billing" at bounding box center [1044, 167] width 172 height 28
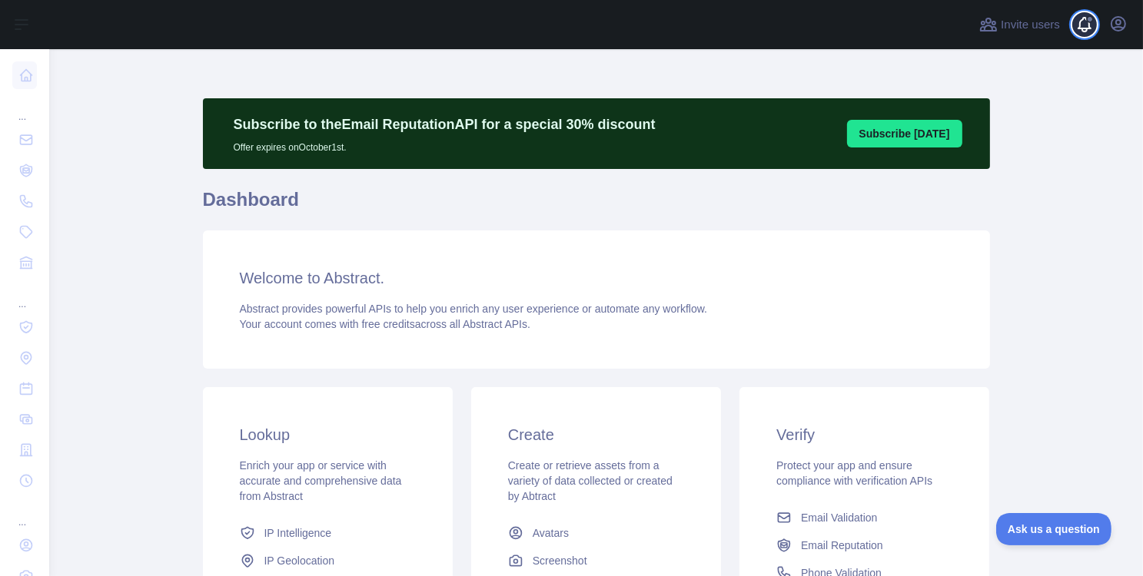
click at [1085, 25] on span at bounding box center [1090, 24] width 31 height 49
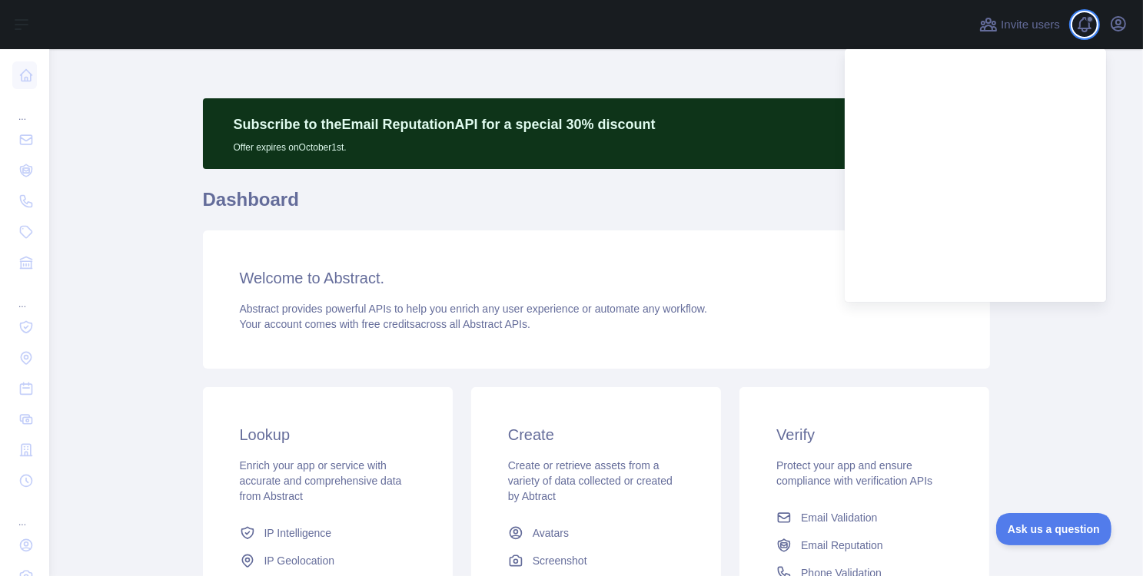
scroll to position [92, 0]
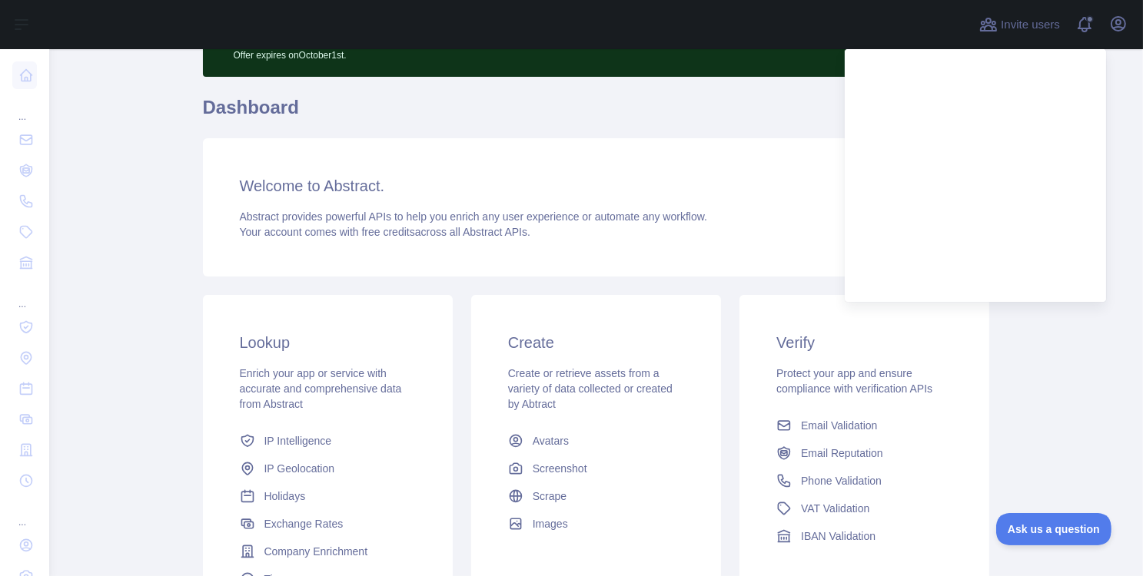
click at [695, 284] on div "Subscribe to the Email Reputation API for a special 30 % discount Offer expires…" at bounding box center [596, 322] width 787 height 633
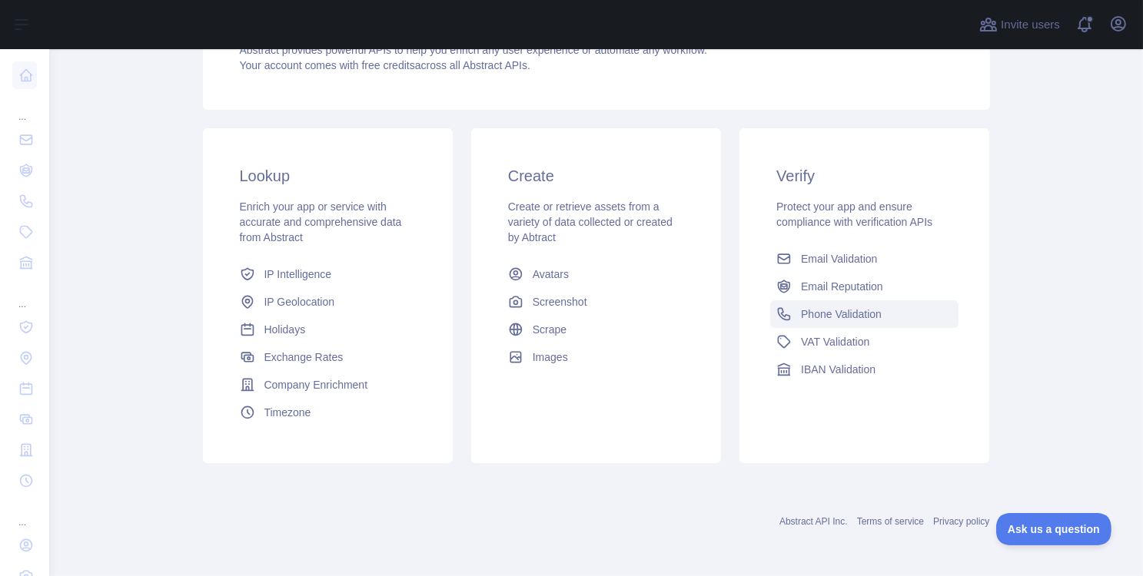
click at [824, 308] on span "Phone Validation" at bounding box center [841, 314] width 81 height 15
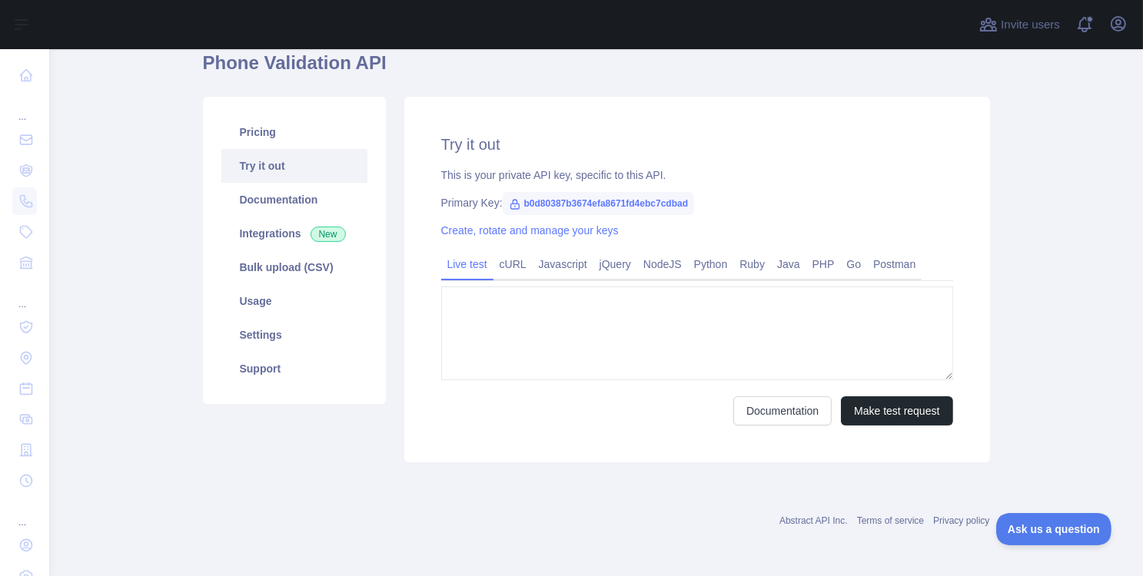
type textarea "**********"
click at [500, 234] on link "Create, rotate and manage your keys" at bounding box center [529, 230] width 177 height 12
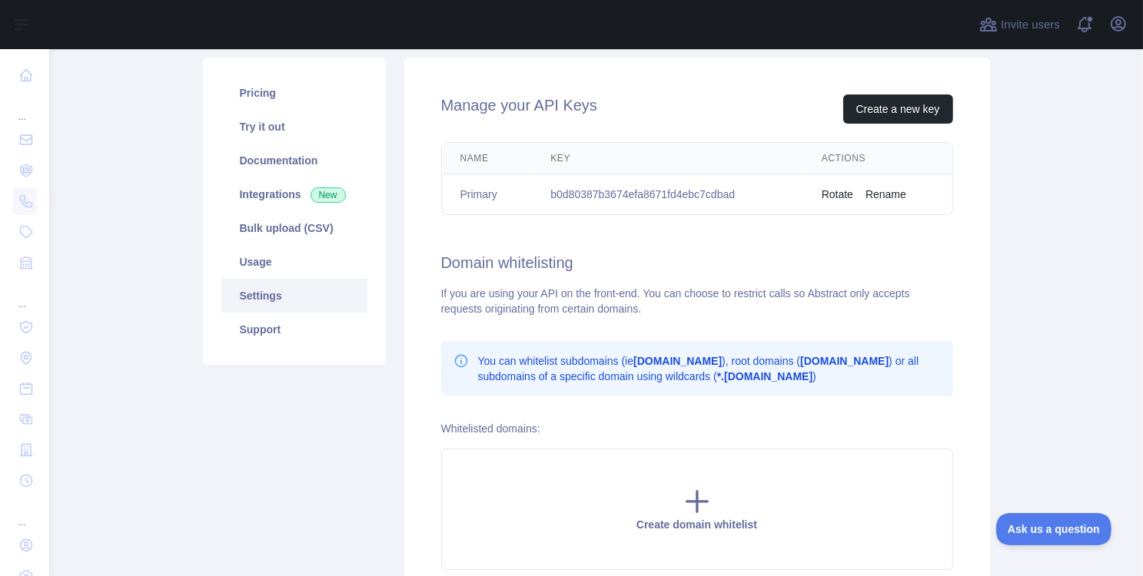
scroll to position [134, 0]
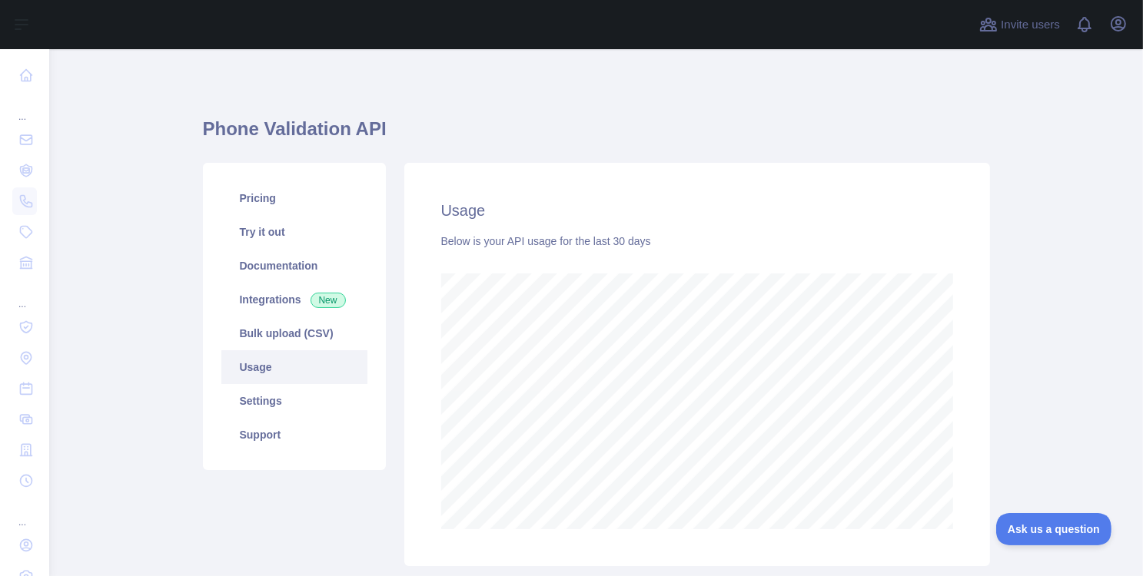
scroll to position [527, 1082]
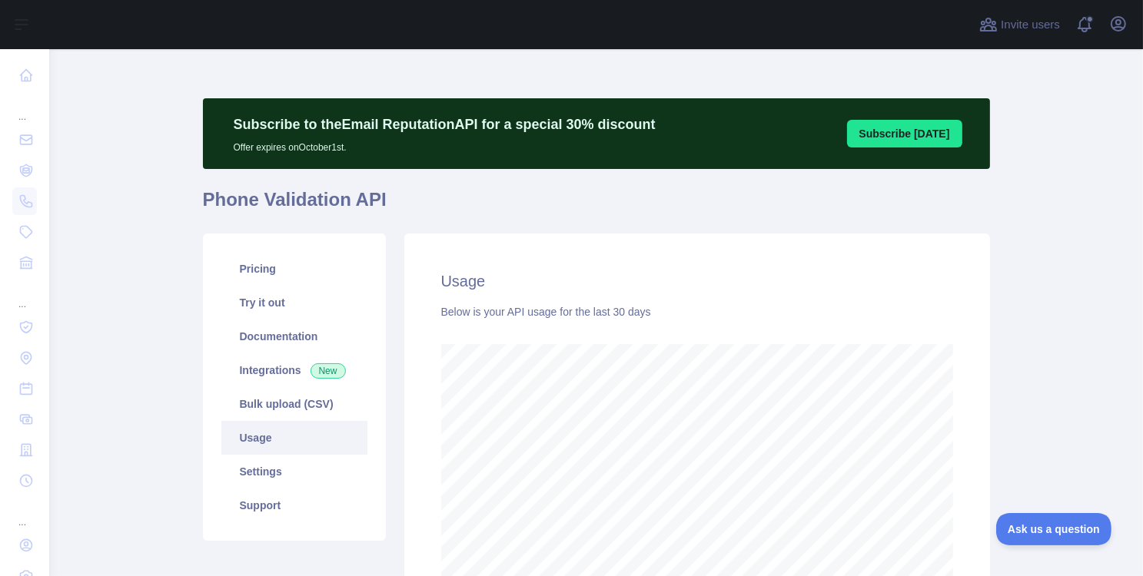
scroll to position [527, 1082]
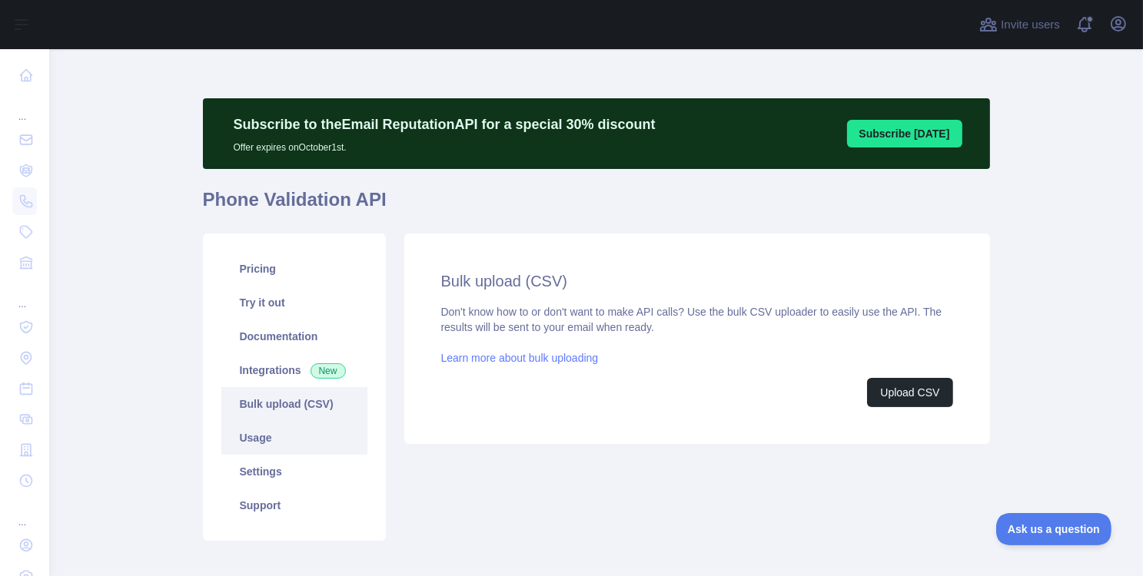
click at [266, 434] on link "Usage" at bounding box center [294, 438] width 146 height 34
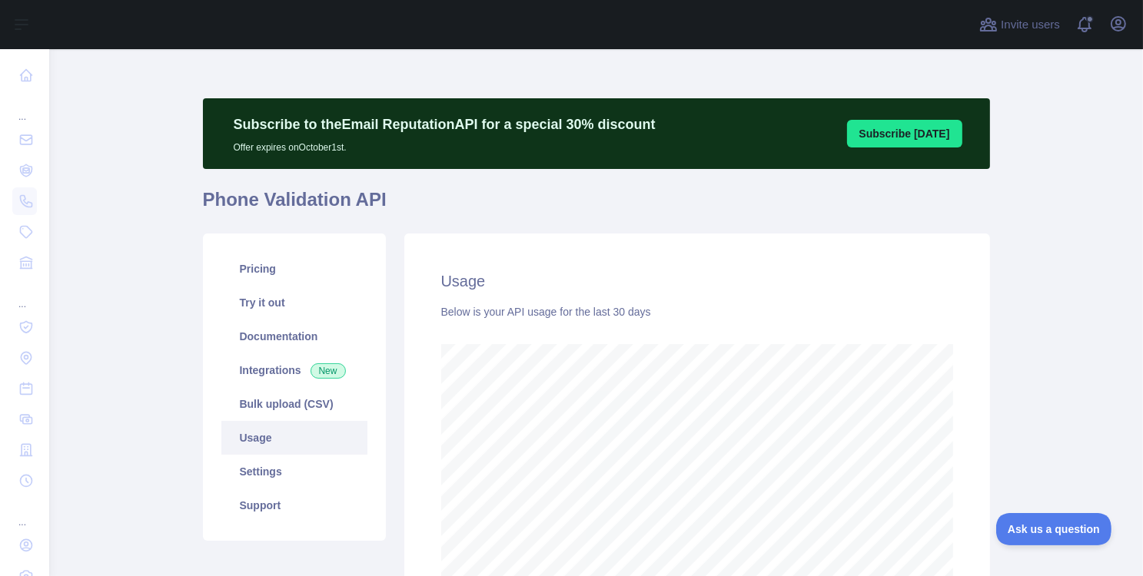
scroll to position [527, 1082]
